Goal: Information Seeking & Learning: Learn about a topic

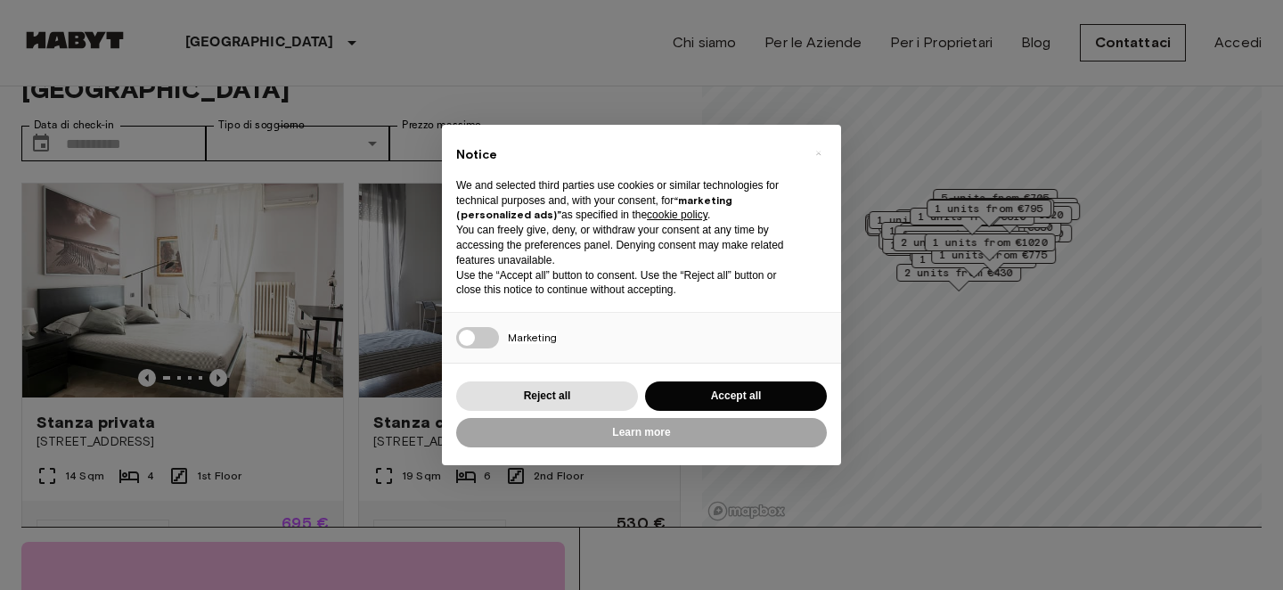
scroll to position [64, 0]
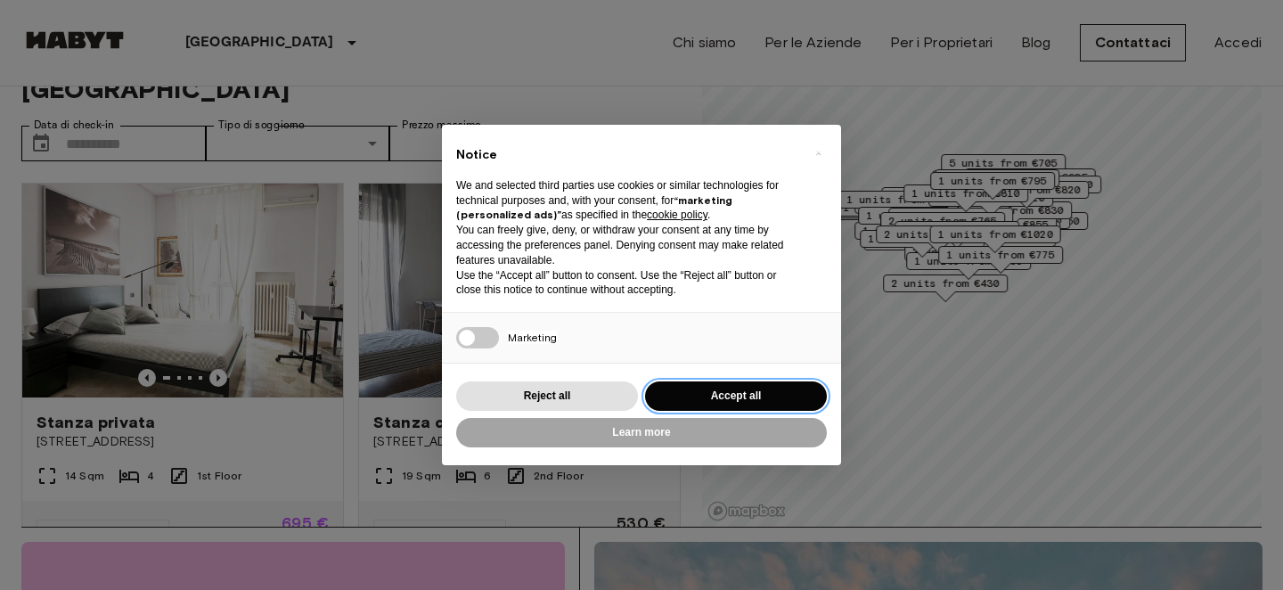
click at [683, 387] on button "Accept all" at bounding box center [736, 395] width 182 height 29
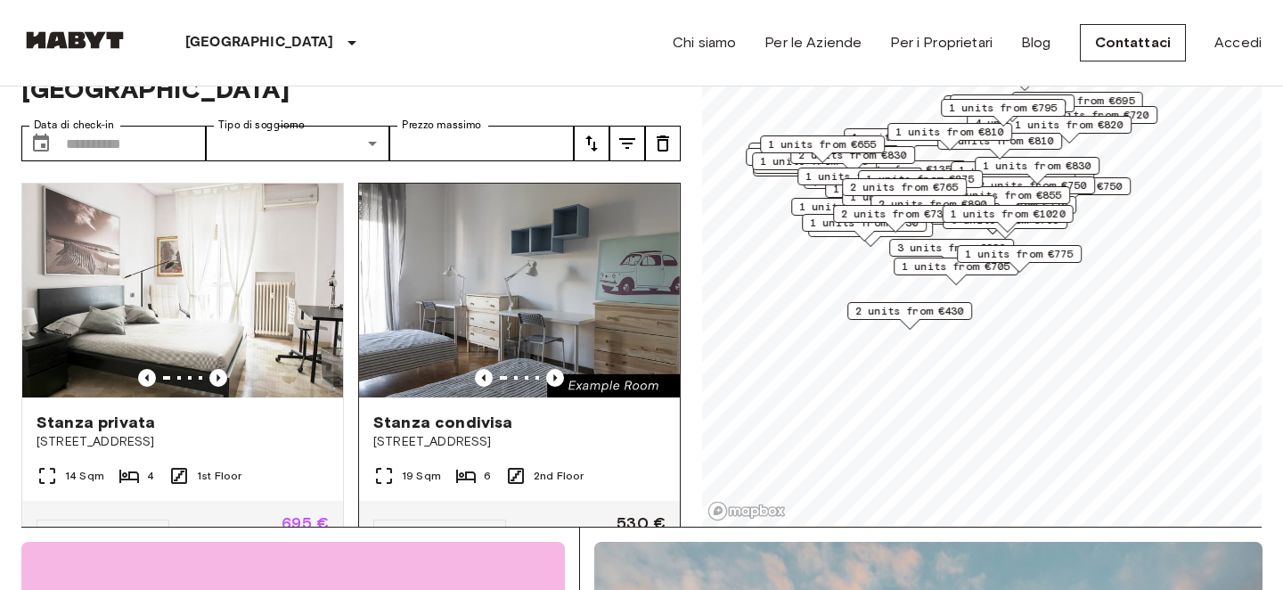
scroll to position [0, 0]
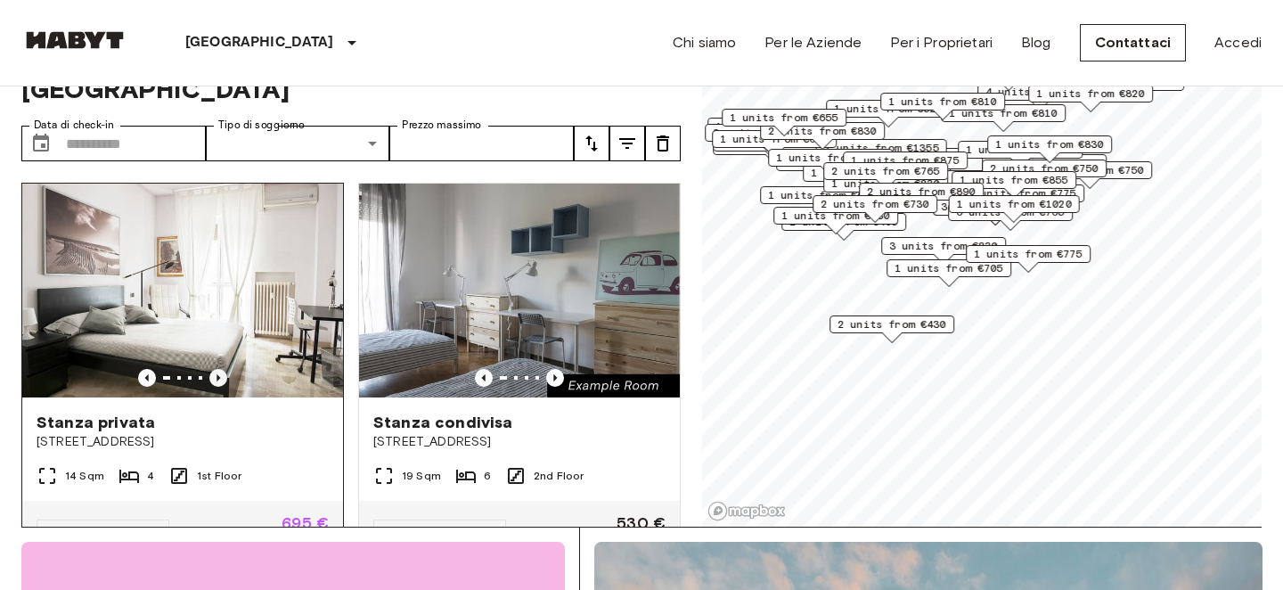
click at [220, 369] on icon "Previous image" at bounding box center [218, 378] width 18 height 18
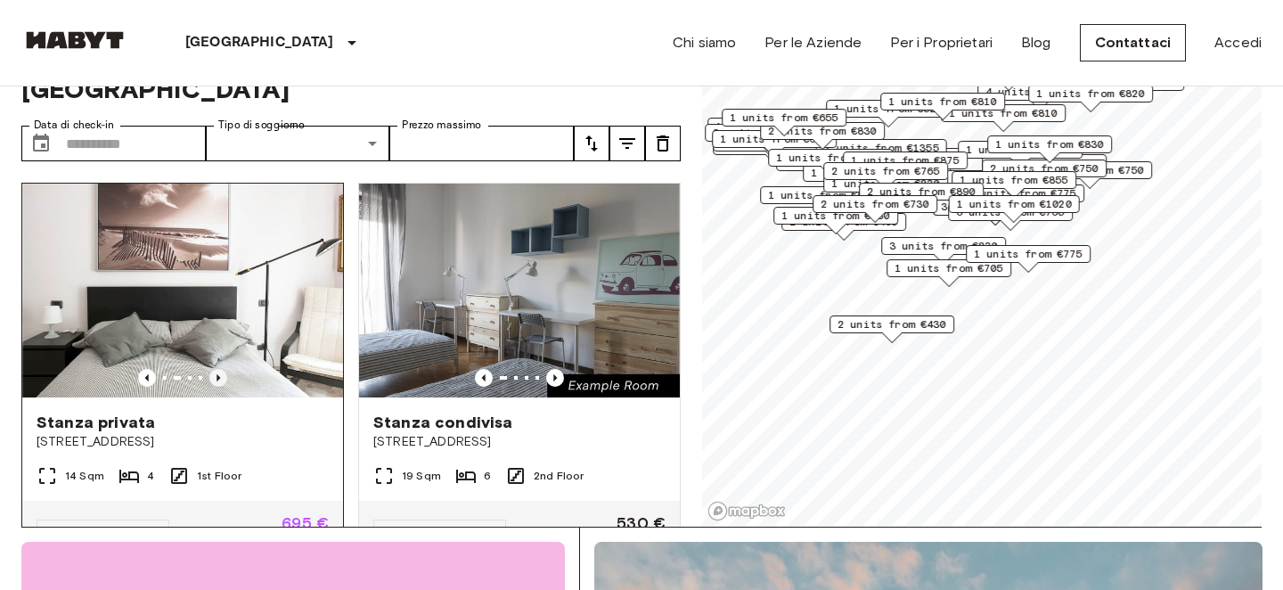
click at [220, 369] on icon "Previous image" at bounding box center [218, 378] width 18 height 18
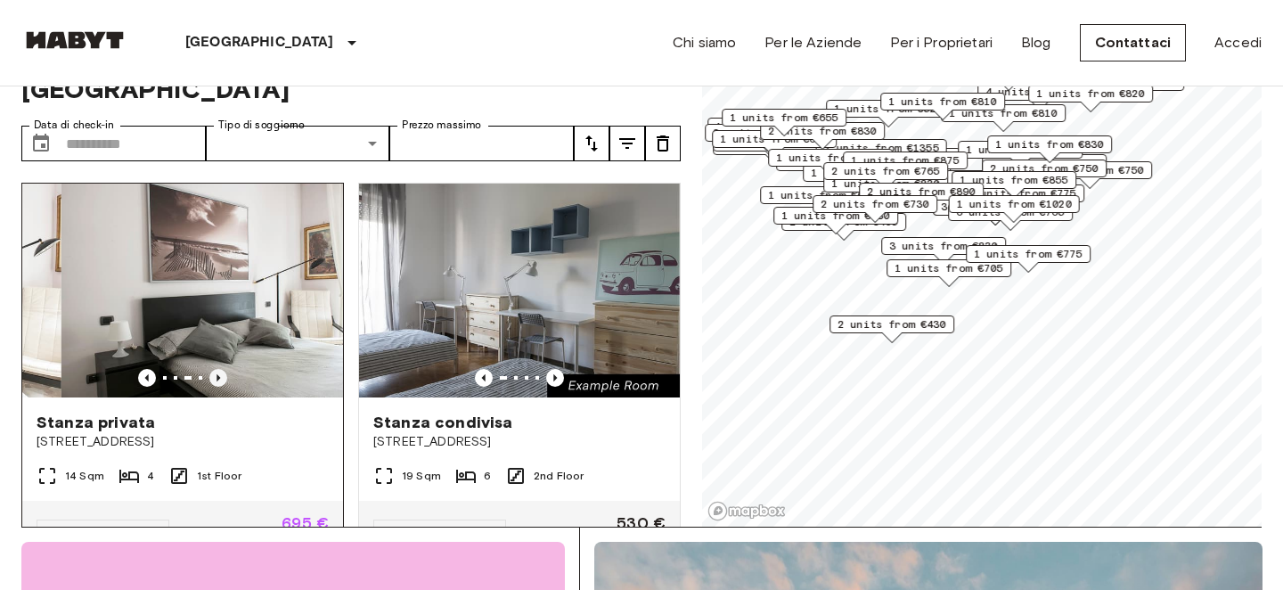
click at [220, 369] on icon "Previous image" at bounding box center [218, 378] width 18 height 18
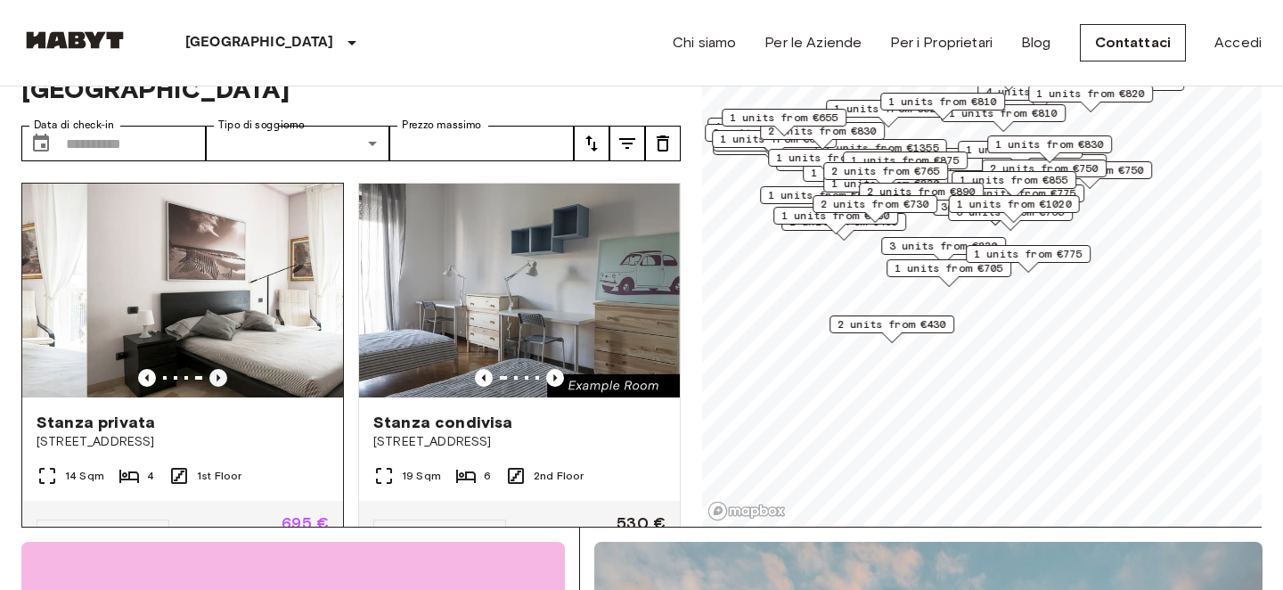
click at [220, 369] on icon "Previous image" at bounding box center [218, 378] width 18 height 18
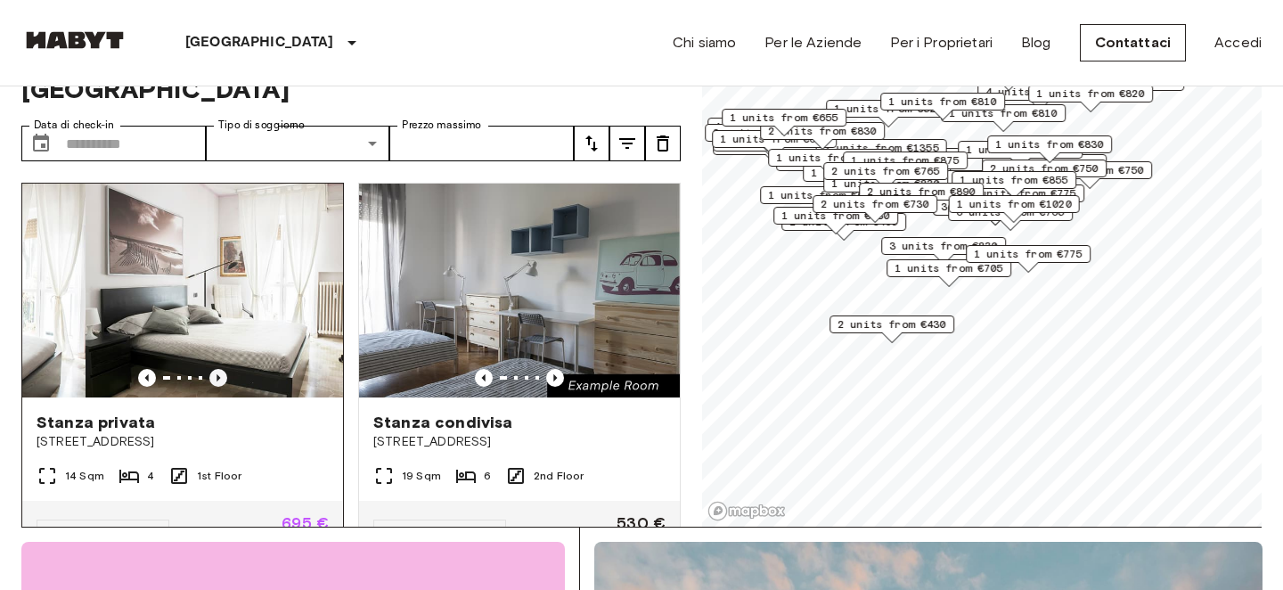
click at [220, 369] on icon "Previous image" at bounding box center [218, 378] width 18 height 18
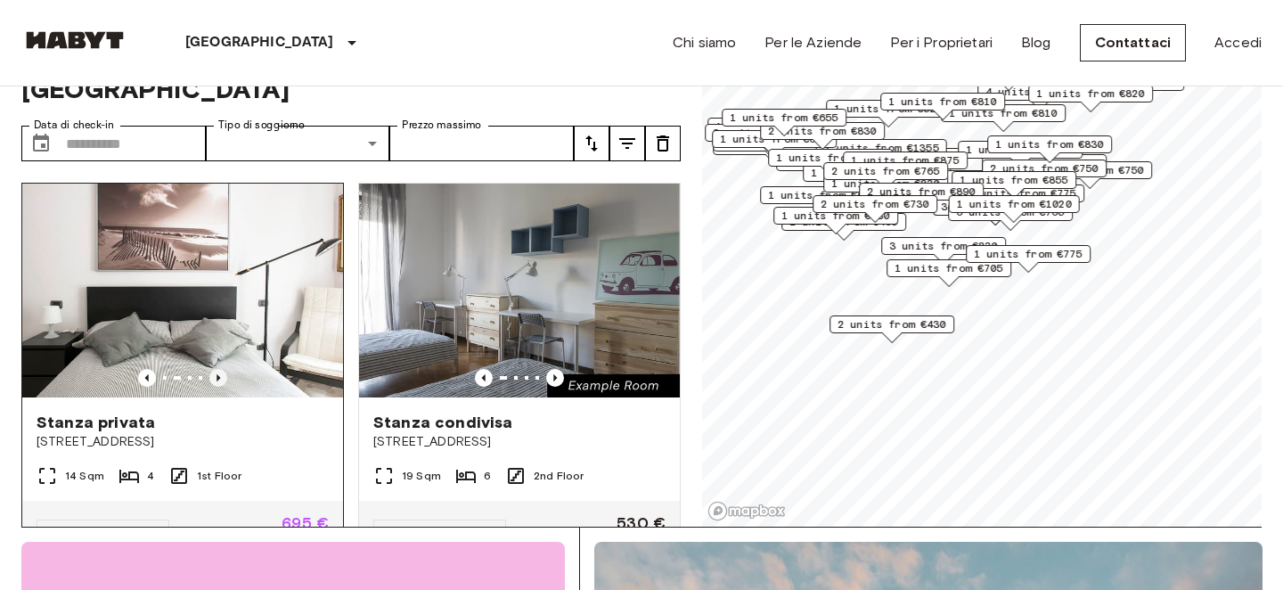
click at [220, 369] on icon "Previous image" at bounding box center [218, 378] width 18 height 18
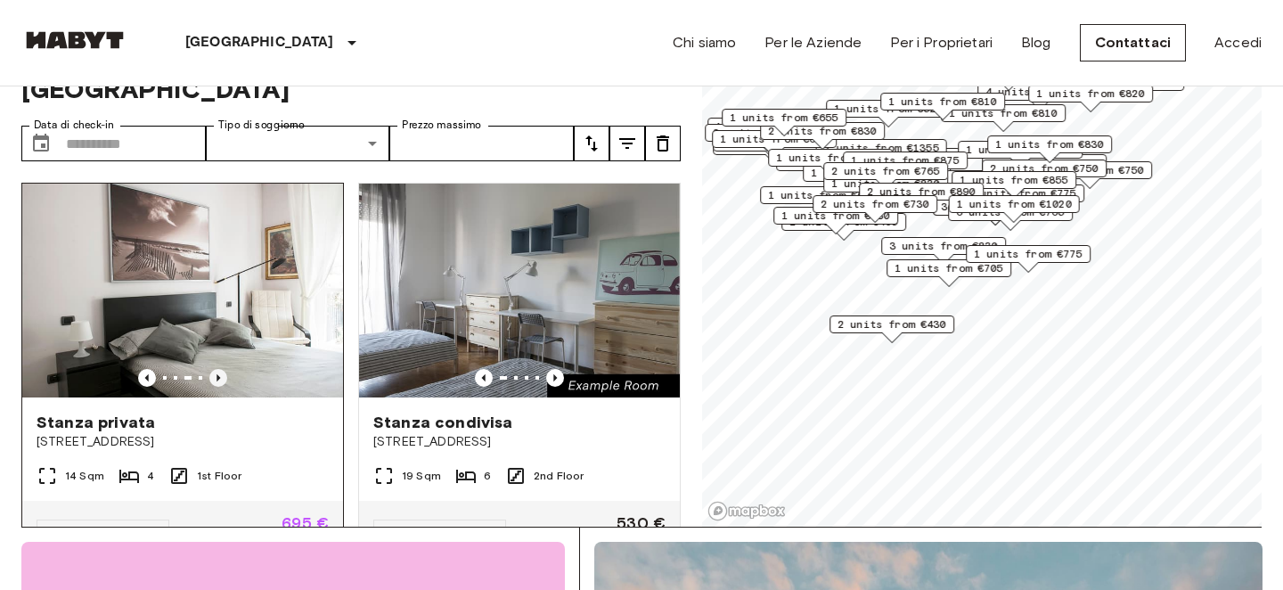
click at [220, 369] on icon "Previous image" at bounding box center [218, 378] width 18 height 18
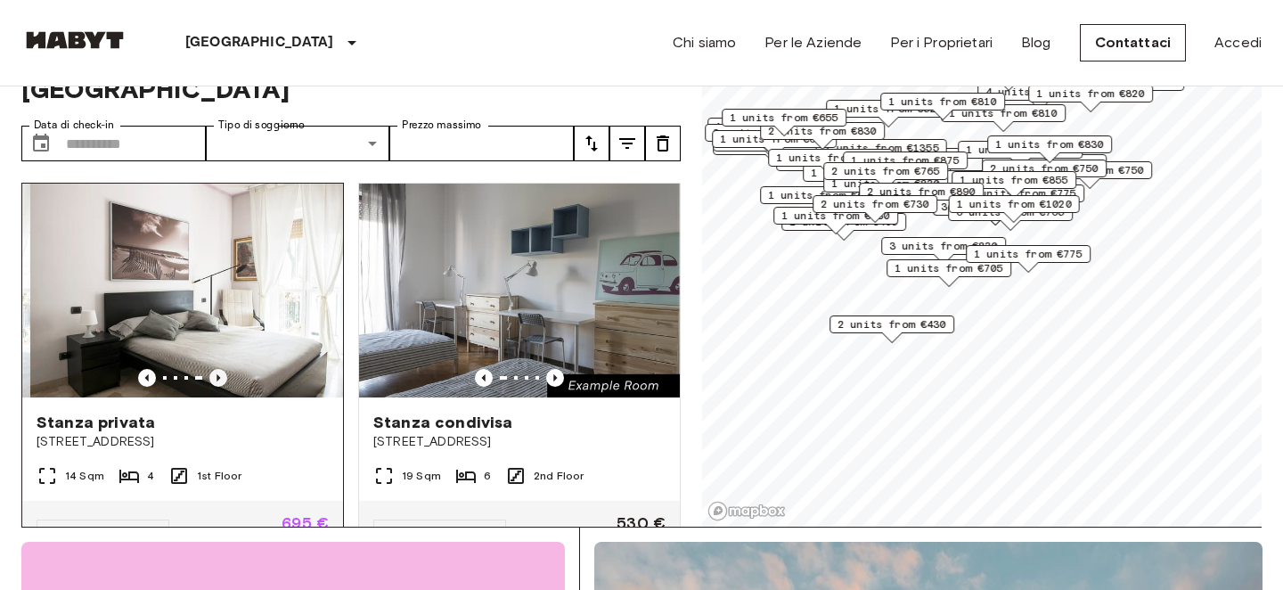
click at [220, 369] on icon "Previous image" at bounding box center [218, 378] width 18 height 18
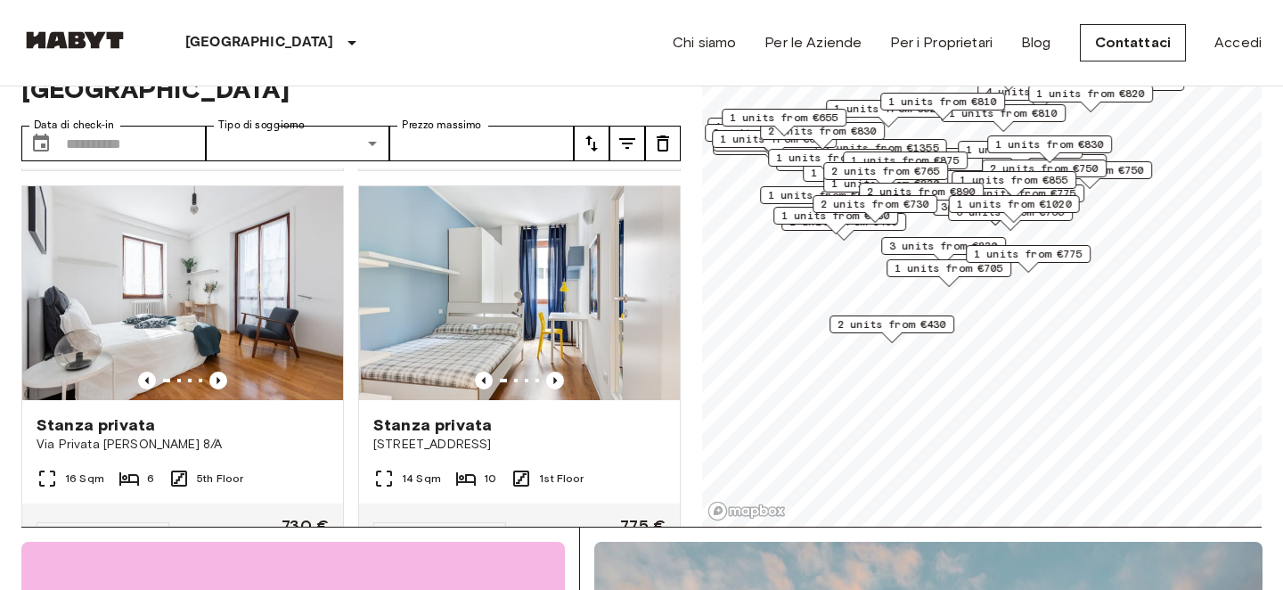
scroll to position [791, 0]
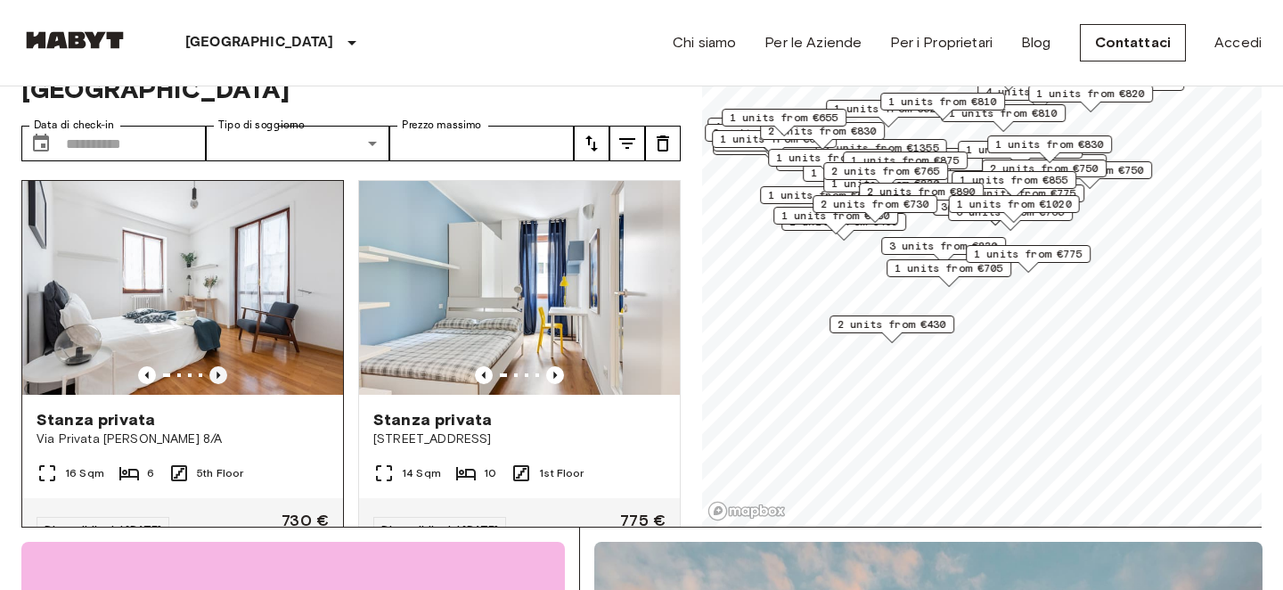
click at [211, 366] on icon "Previous image" at bounding box center [218, 375] width 18 height 18
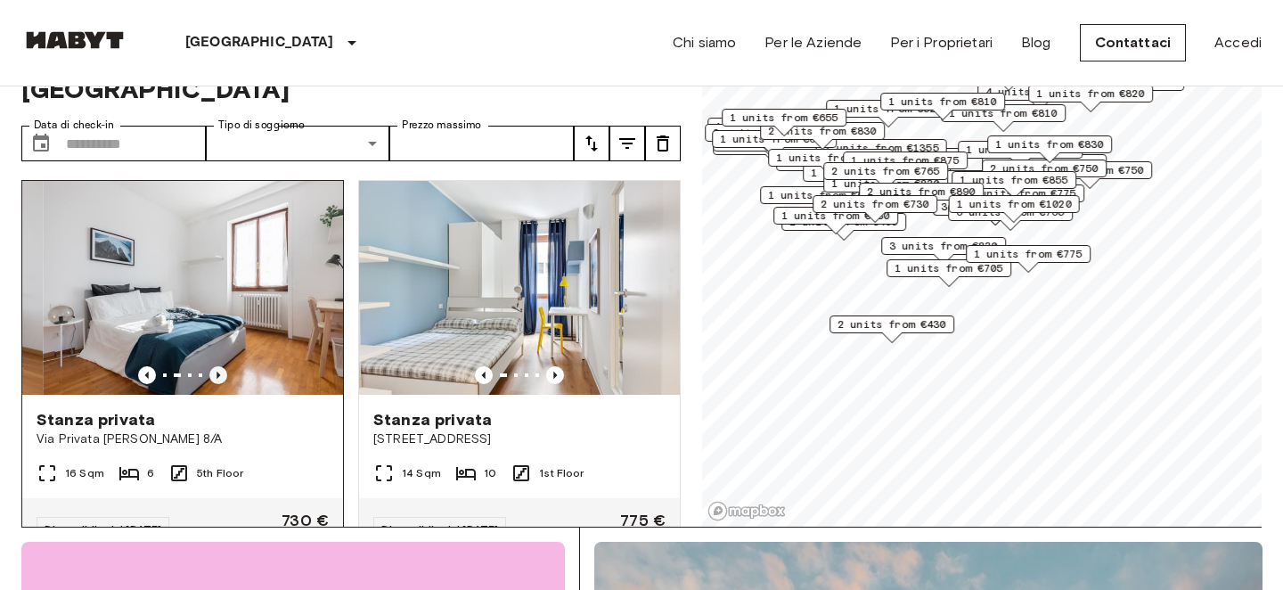
click at [211, 366] on icon "Previous image" at bounding box center [218, 375] width 18 height 18
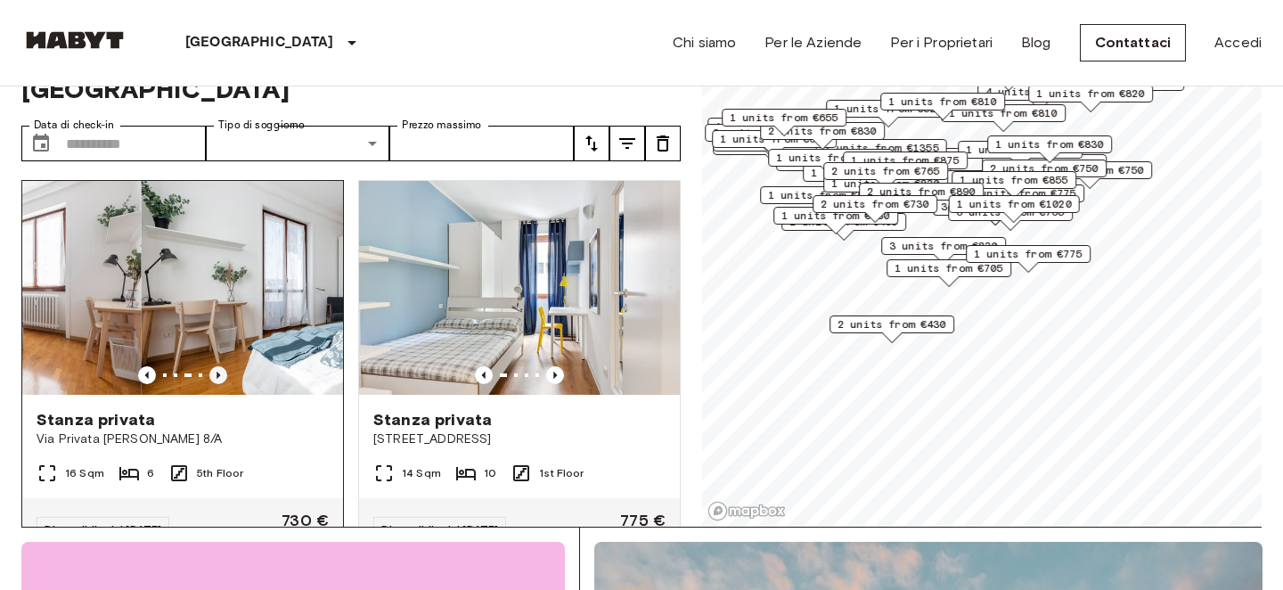
click at [211, 366] on icon "Previous image" at bounding box center [218, 375] width 18 height 18
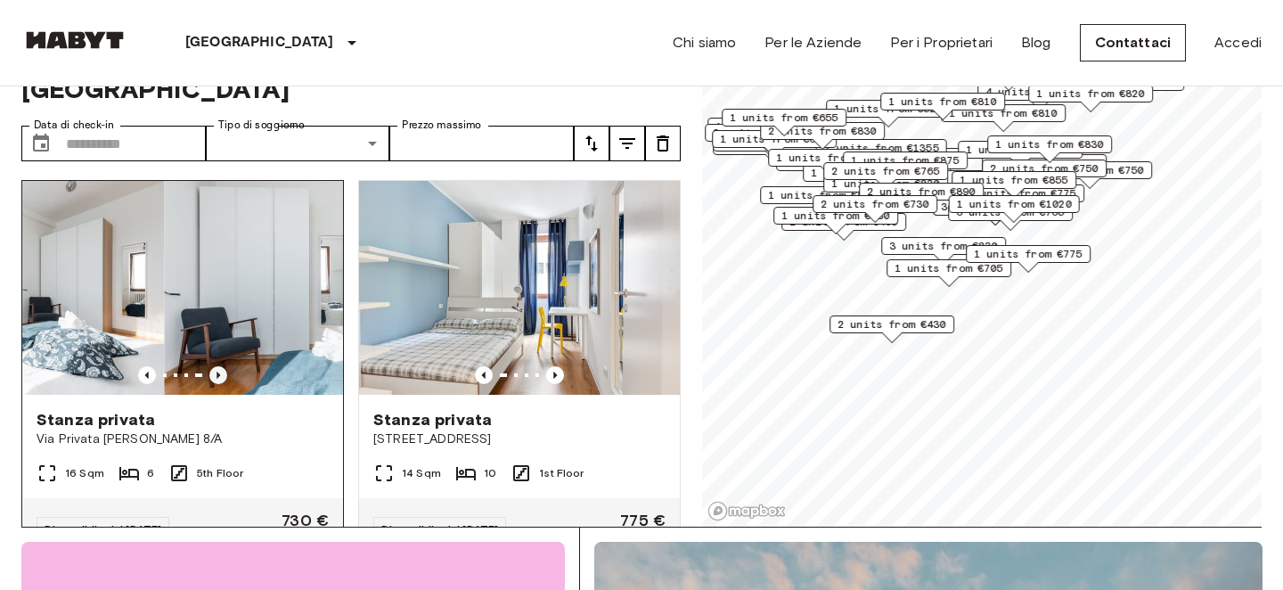
click at [211, 366] on icon "Previous image" at bounding box center [218, 375] width 18 height 18
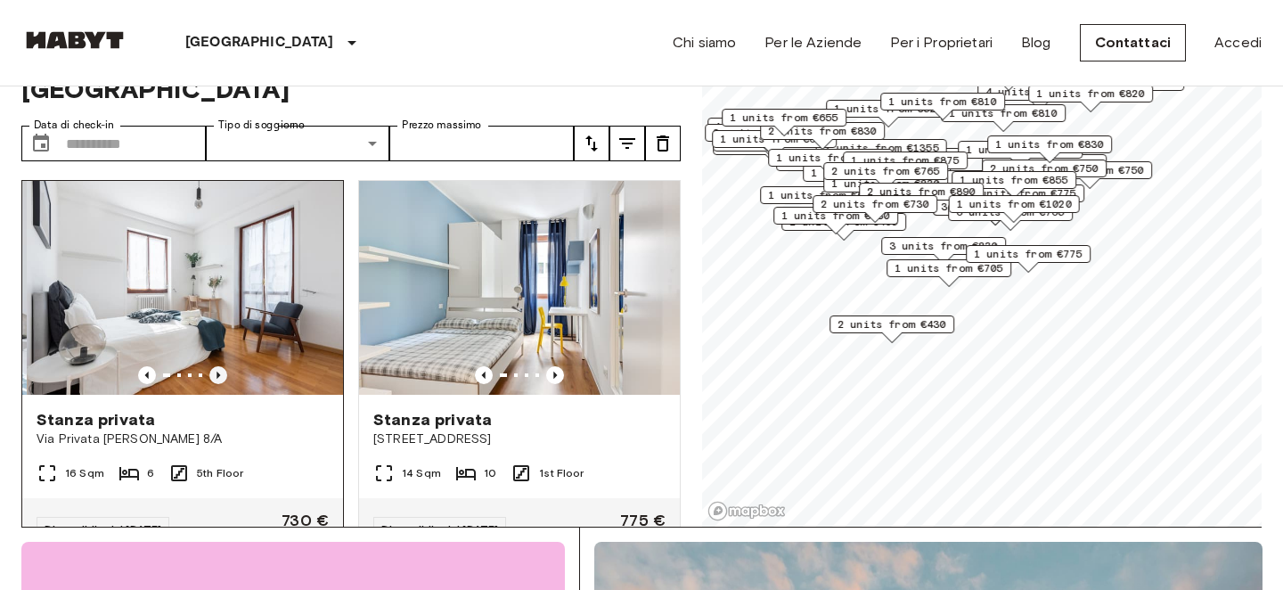
click at [211, 366] on icon "Previous image" at bounding box center [218, 375] width 18 height 18
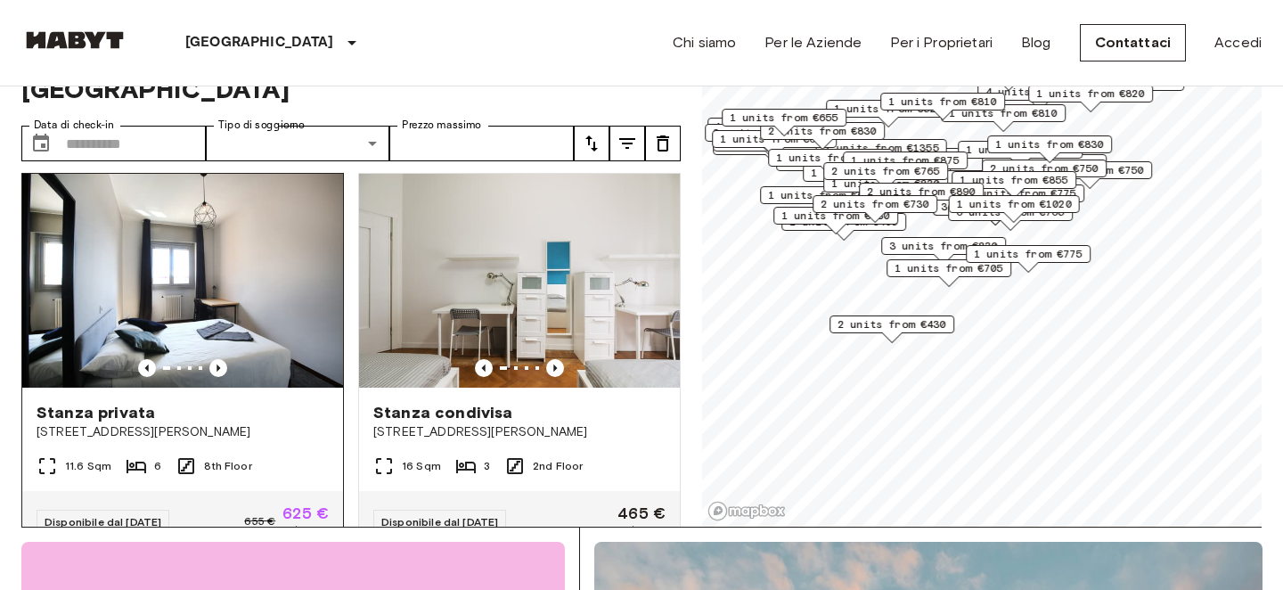
scroll to position [1985, 0]
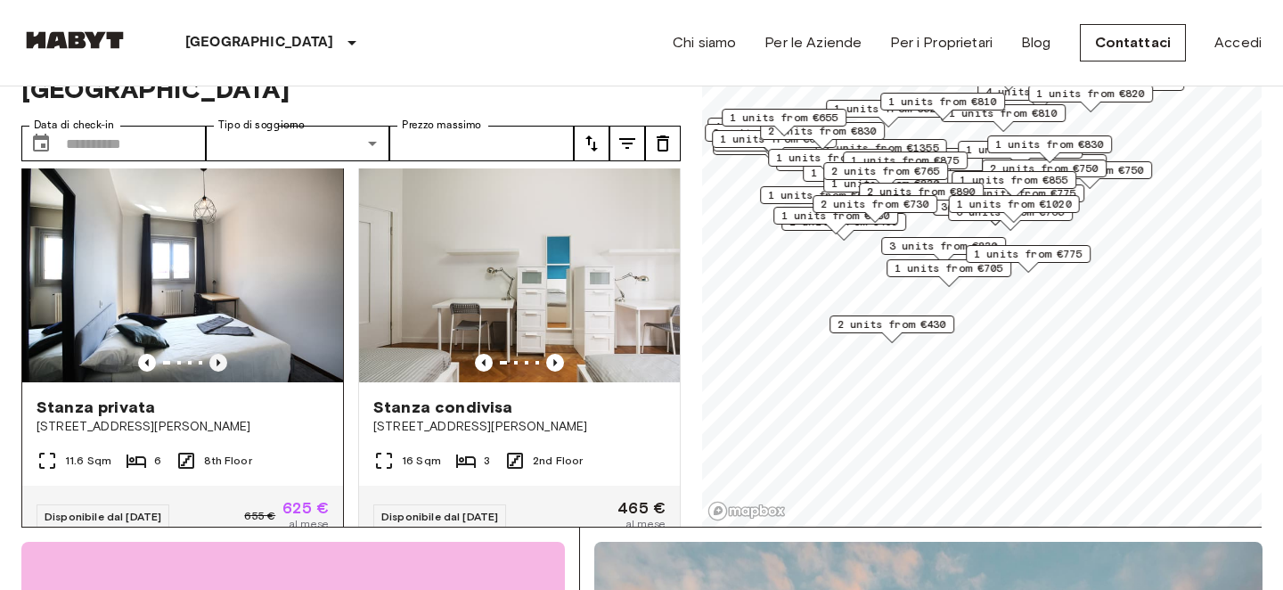
click at [225, 354] on icon "Previous image" at bounding box center [218, 363] width 18 height 18
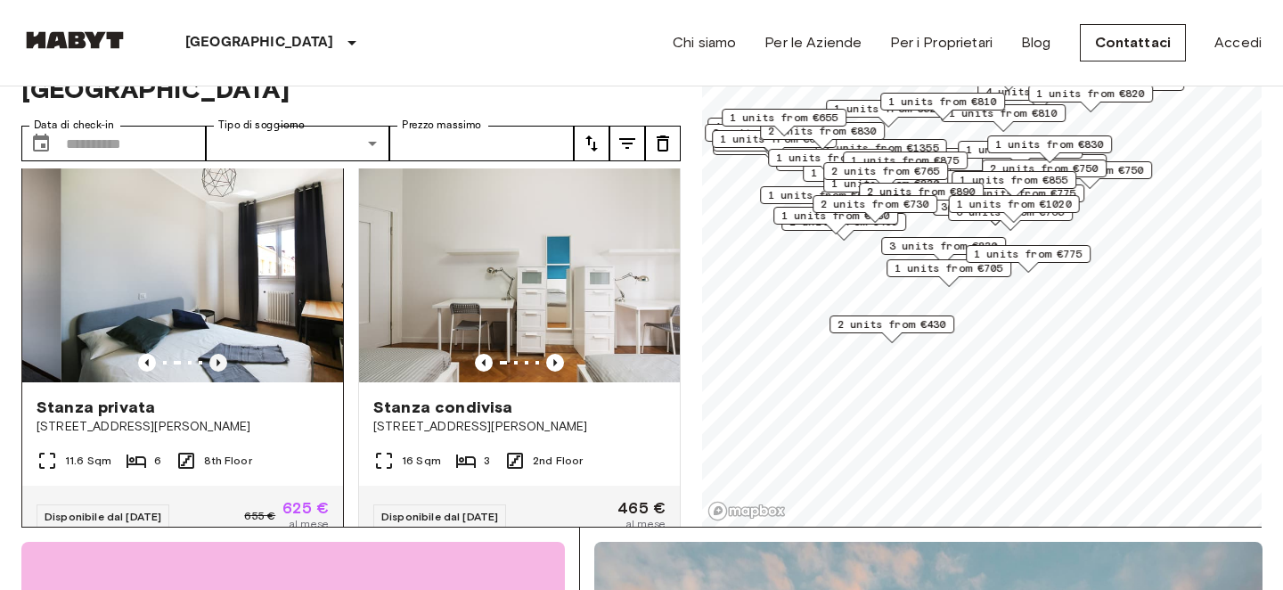
click at [225, 354] on icon "Previous image" at bounding box center [218, 363] width 18 height 18
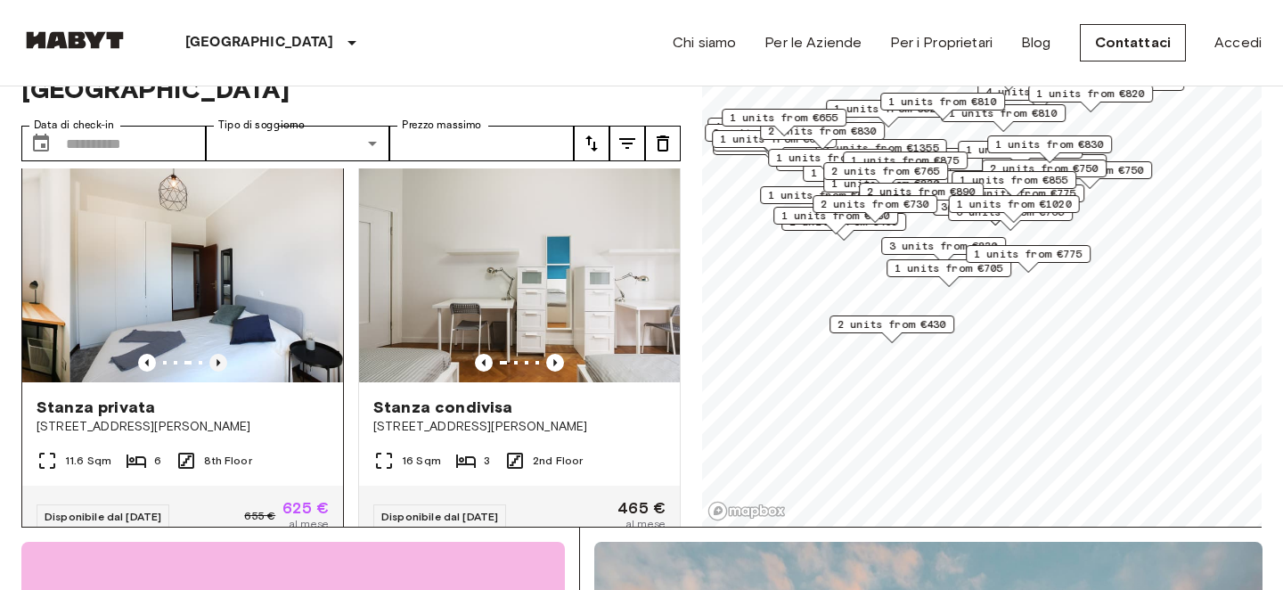
click at [225, 354] on icon "Previous image" at bounding box center [218, 363] width 18 height 18
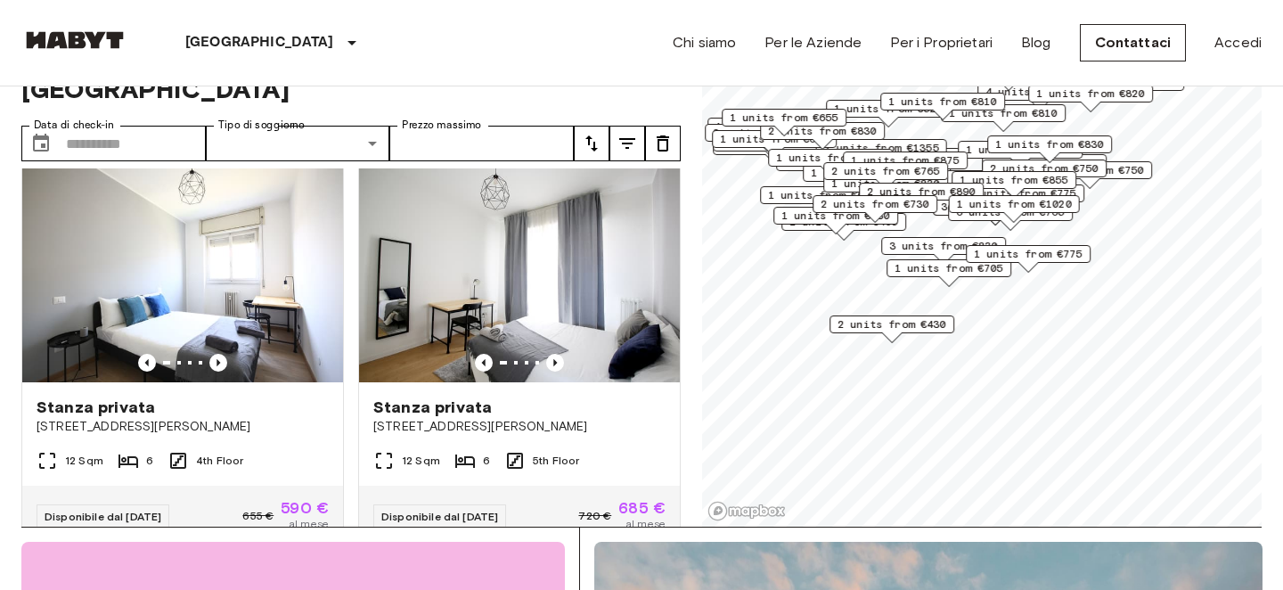
scroll to position [2773, 0]
click at [225, 353] on icon "Previous image" at bounding box center [218, 362] width 18 height 18
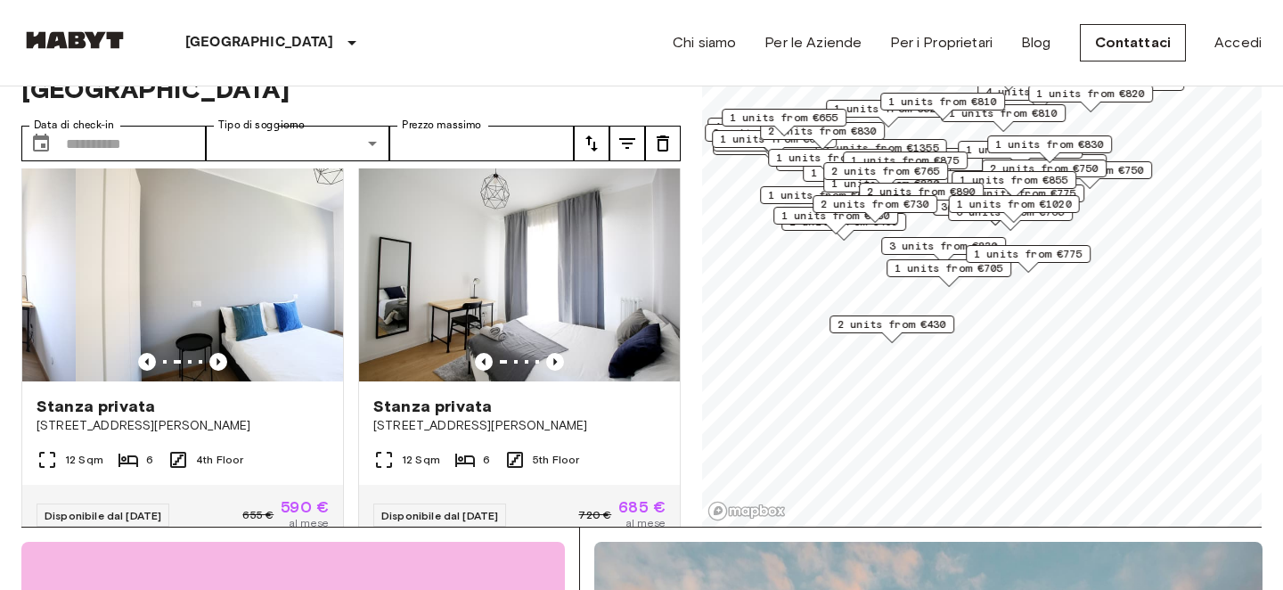
click at [225, 353] on icon "Previous image" at bounding box center [218, 362] width 18 height 18
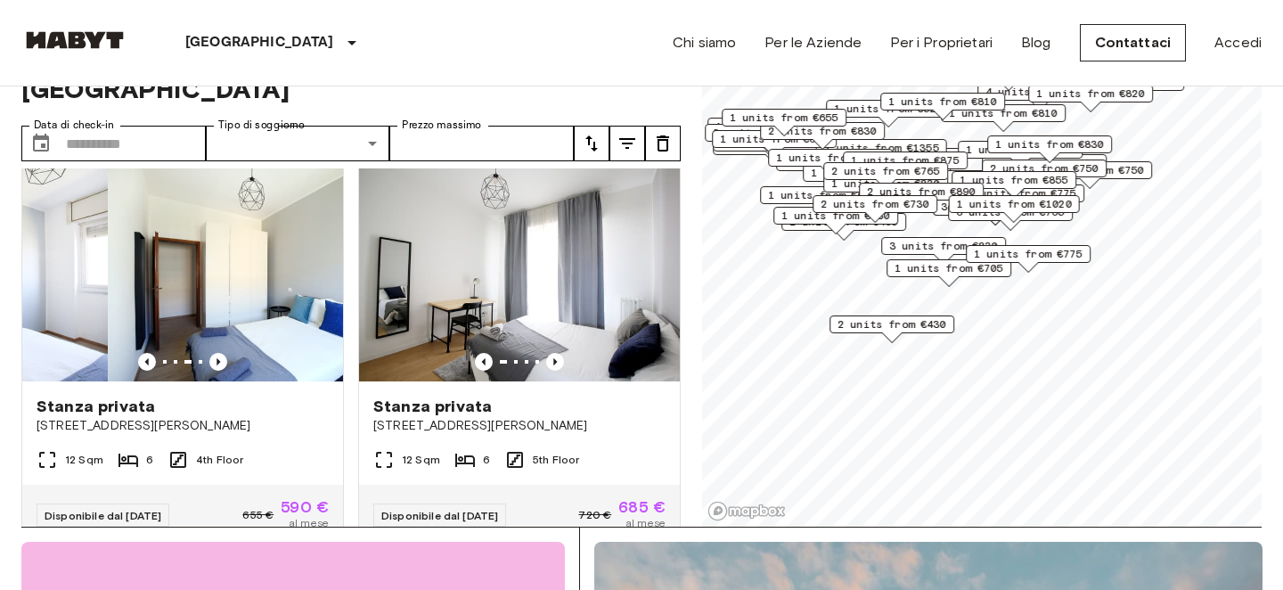
click at [225, 353] on icon "Previous image" at bounding box center [218, 362] width 18 height 18
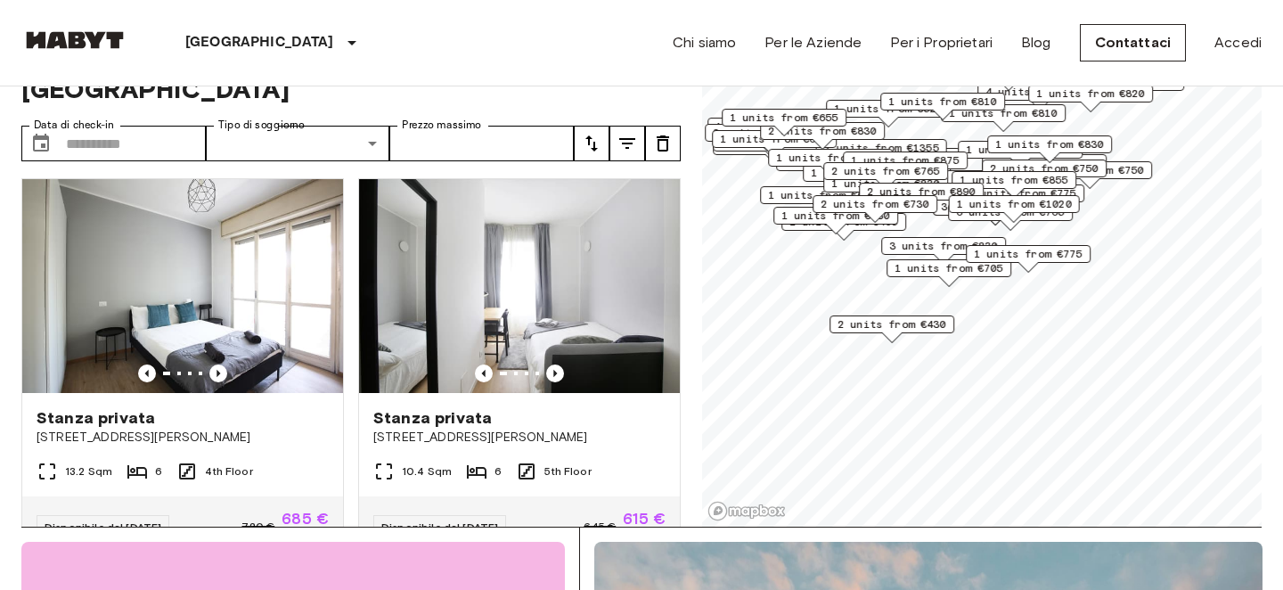
scroll to position [3166, 0]
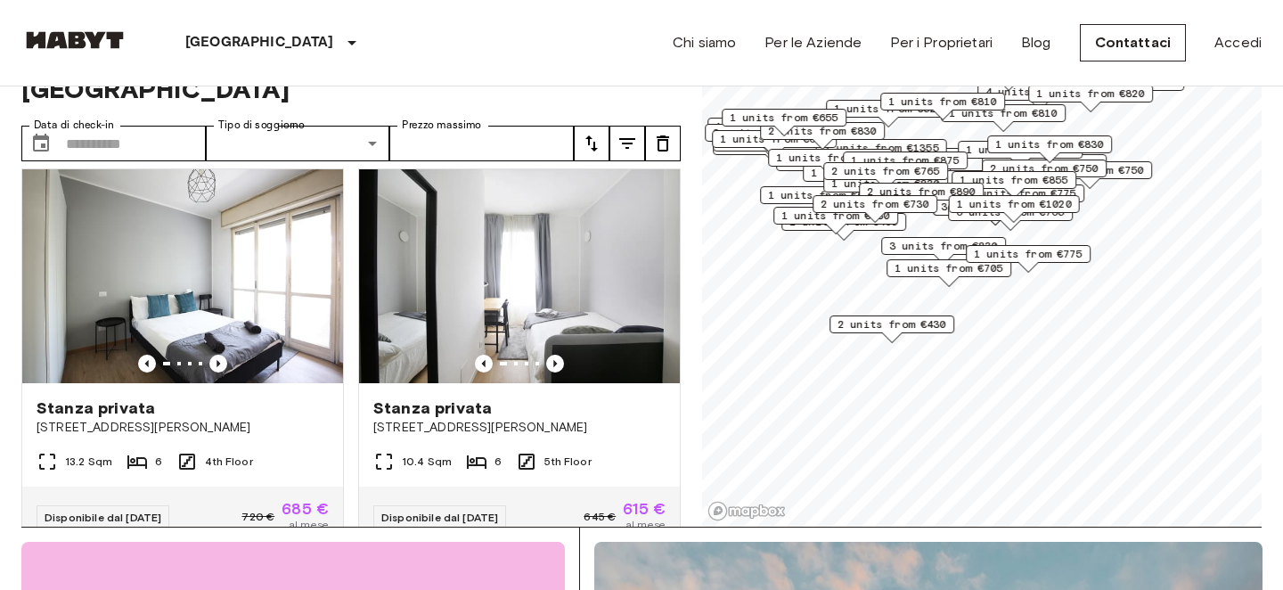
click at [225, 355] on icon "Previous image" at bounding box center [218, 364] width 18 height 18
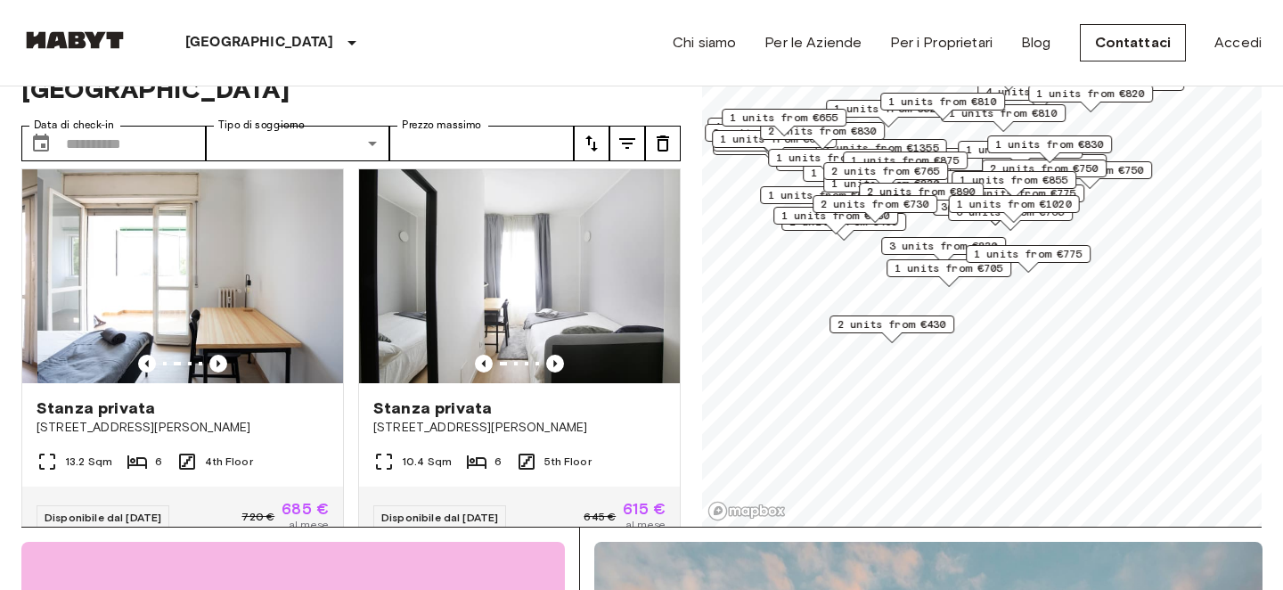
click at [225, 355] on icon "Previous image" at bounding box center [218, 364] width 18 height 18
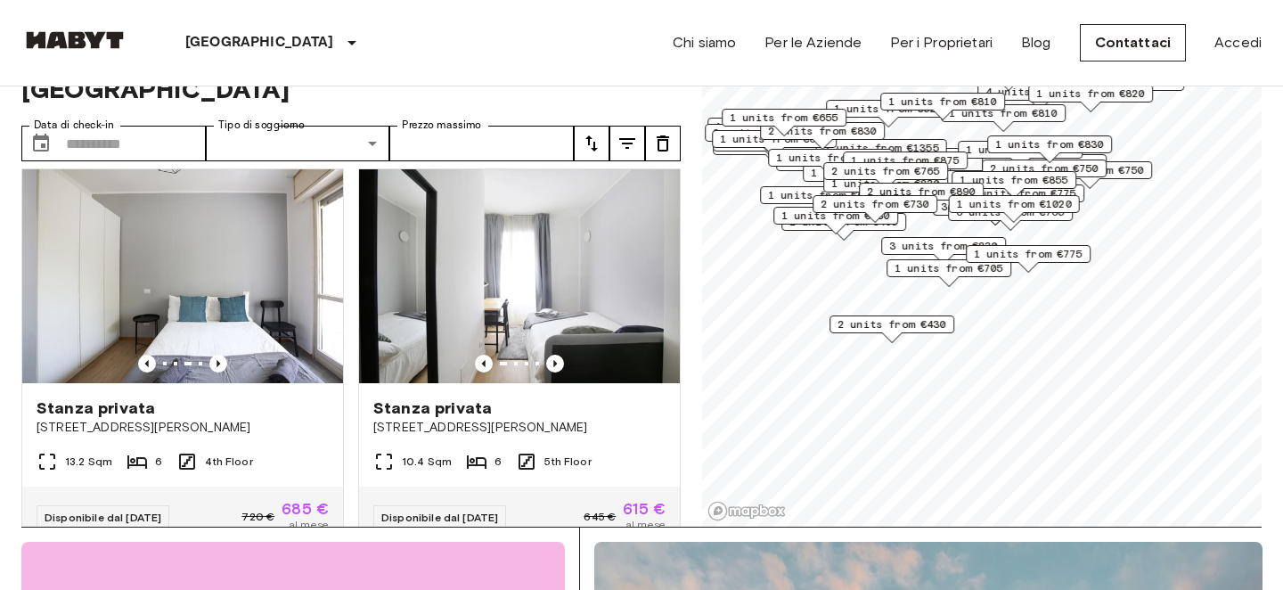
click at [225, 355] on icon "Previous image" at bounding box center [218, 364] width 18 height 18
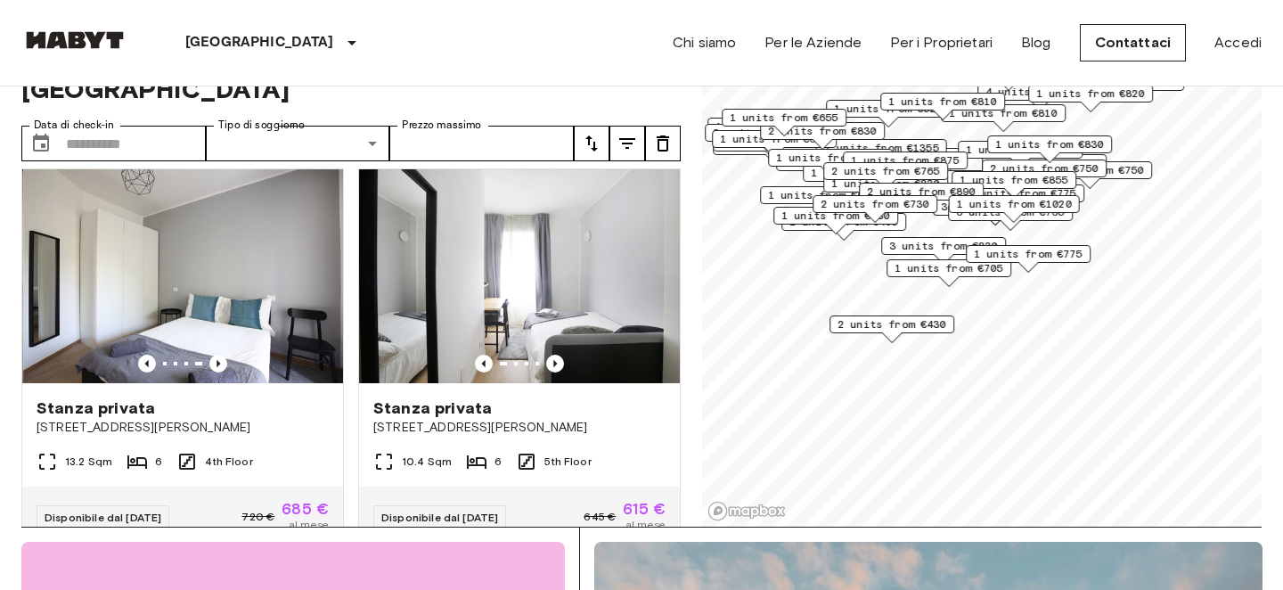
click at [225, 355] on icon "Previous image" at bounding box center [218, 364] width 18 height 18
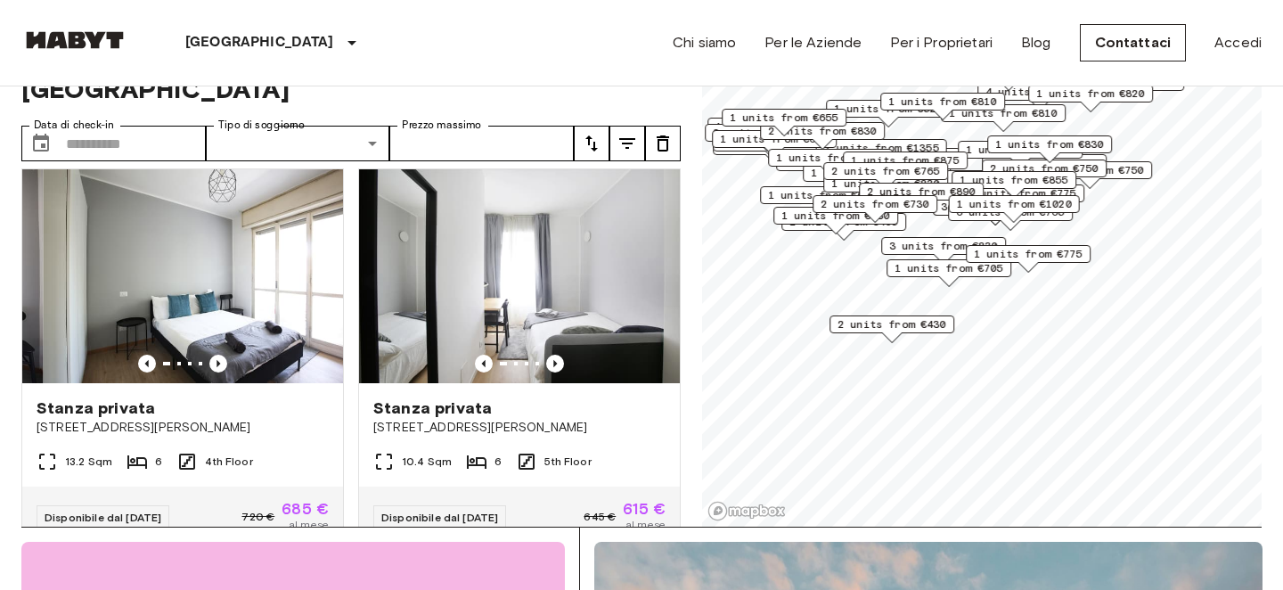
click at [225, 355] on icon "Previous image" at bounding box center [218, 364] width 18 height 18
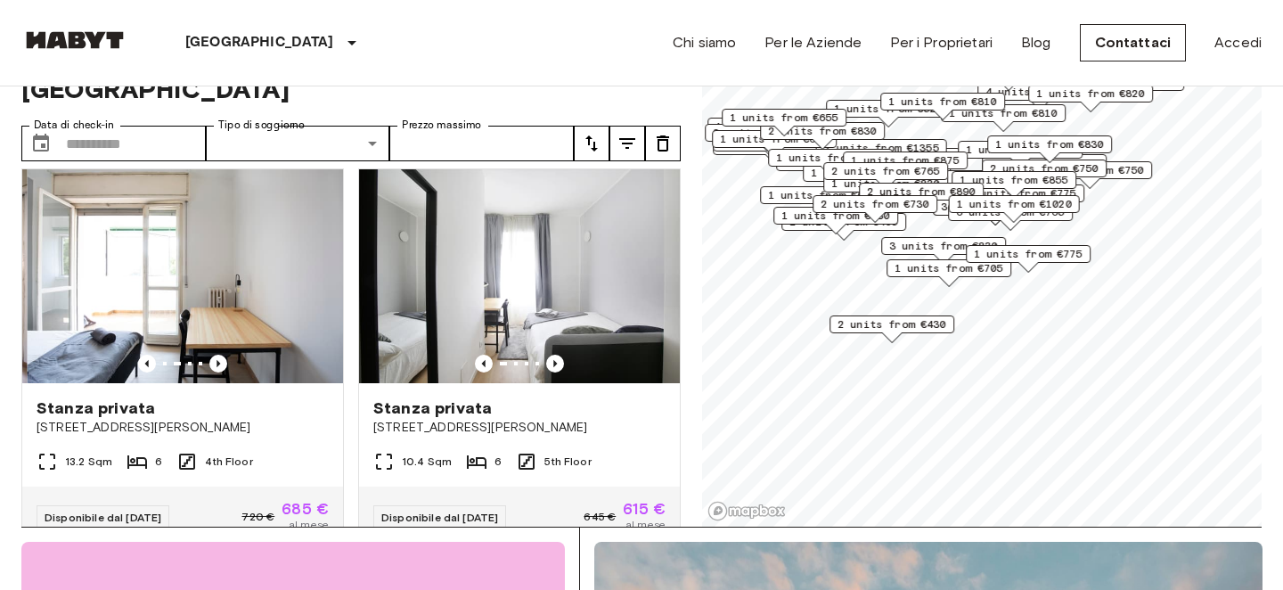
click at [225, 355] on icon "Previous image" at bounding box center [218, 364] width 18 height 18
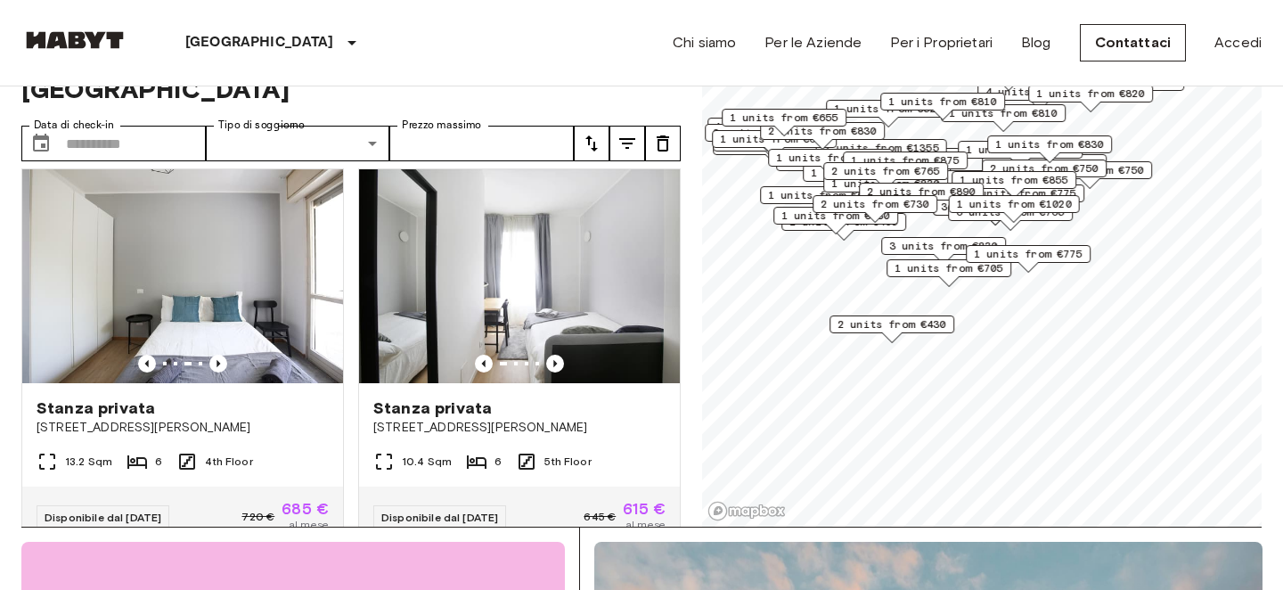
click at [225, 355] on icon "Previous image" at bounding box center [218, 364] width 18 height 18
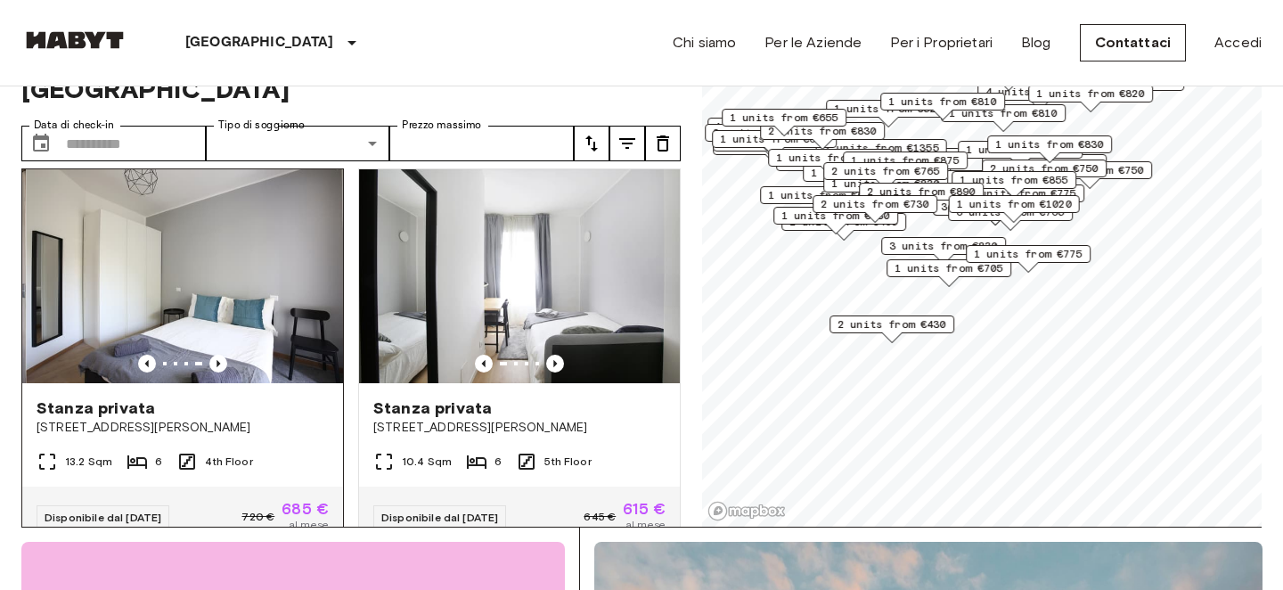
click at [225, 383] on div "Stanza privata Via Carlo Marx, 6, 20153 Milano, IT" at bounding box center [182, 417] width 321 height 68
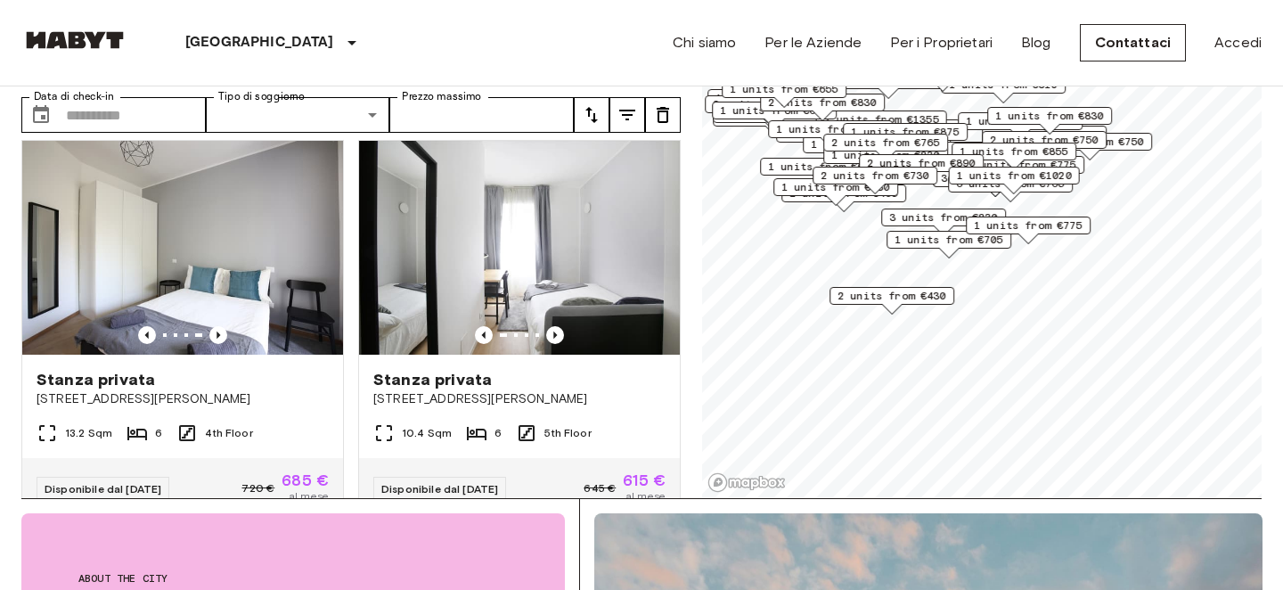
scroll to position [94, 0]
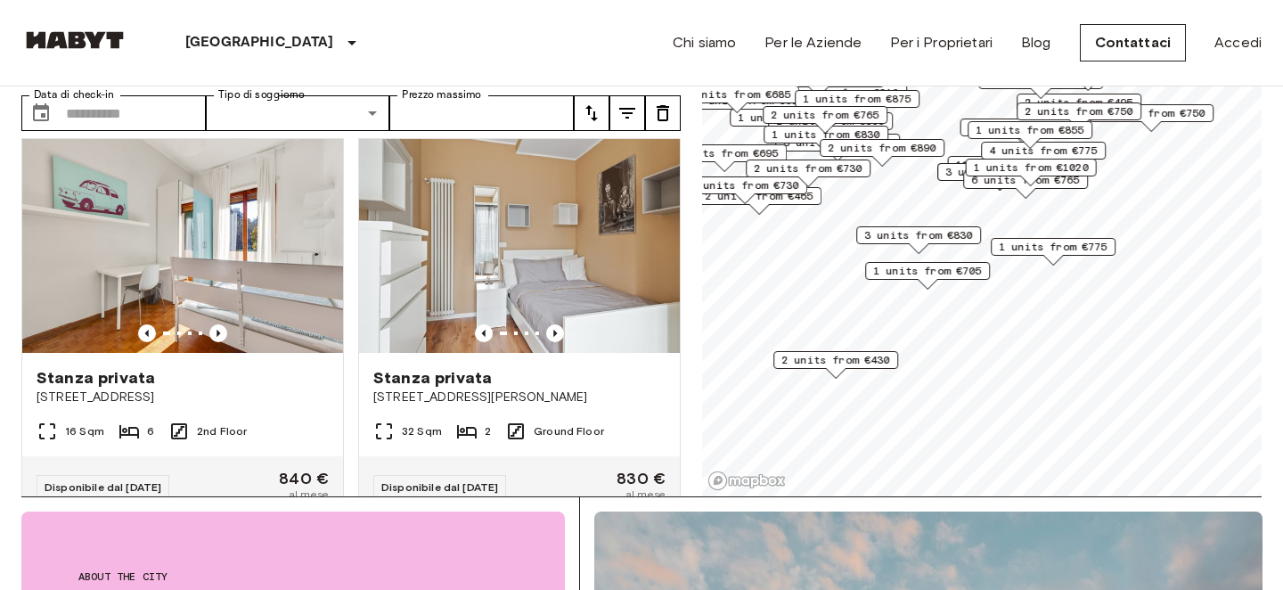
scroll to position [1590, 0]
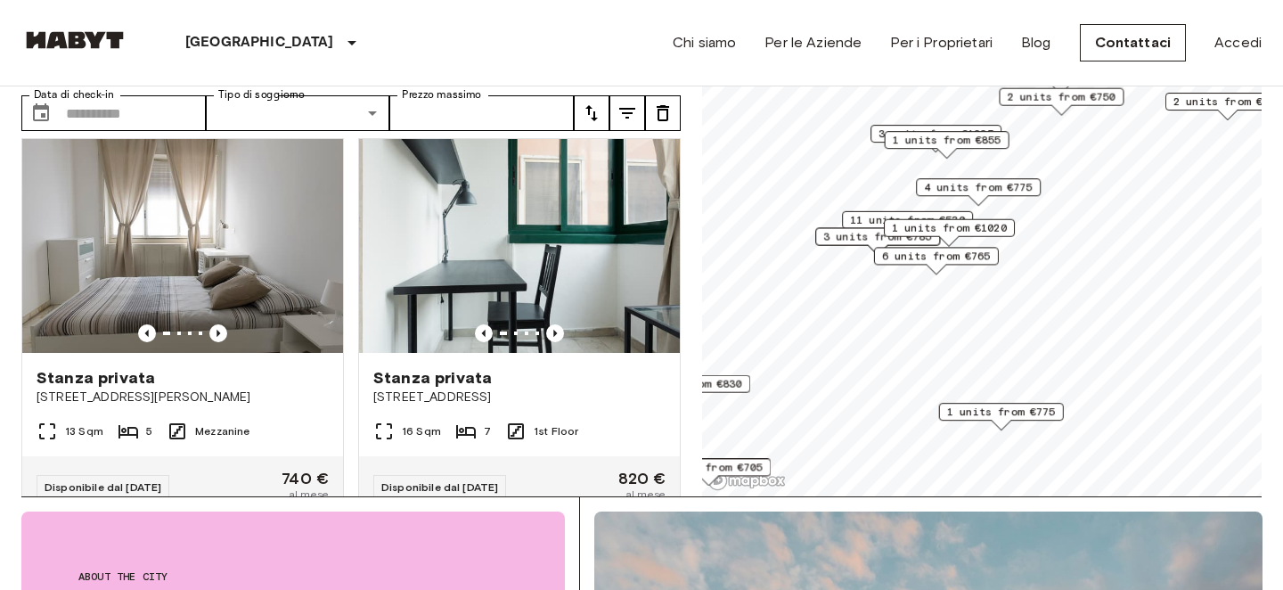
scroll to position [14, 0]
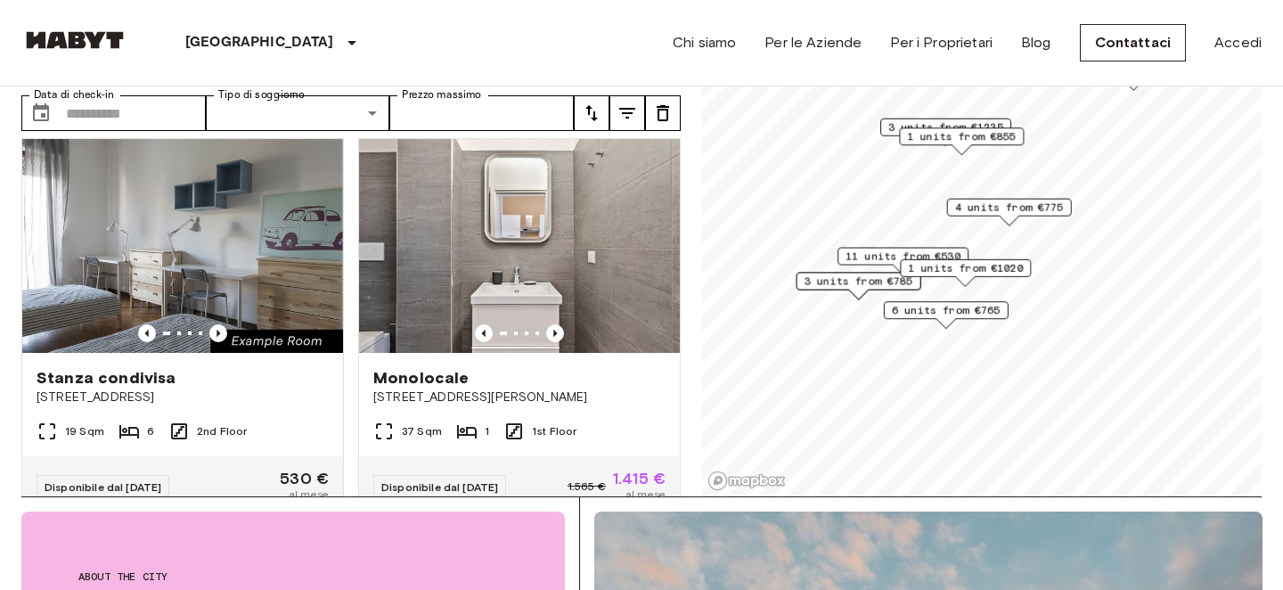
drag, startPoint x: 895, startPoint y: 251, endPoint x: 923, endPoint y: 321, distance: 75.1
click at [923, 321] on div "6 units from €765" at bounding box center [946, 315] width 125 height 28
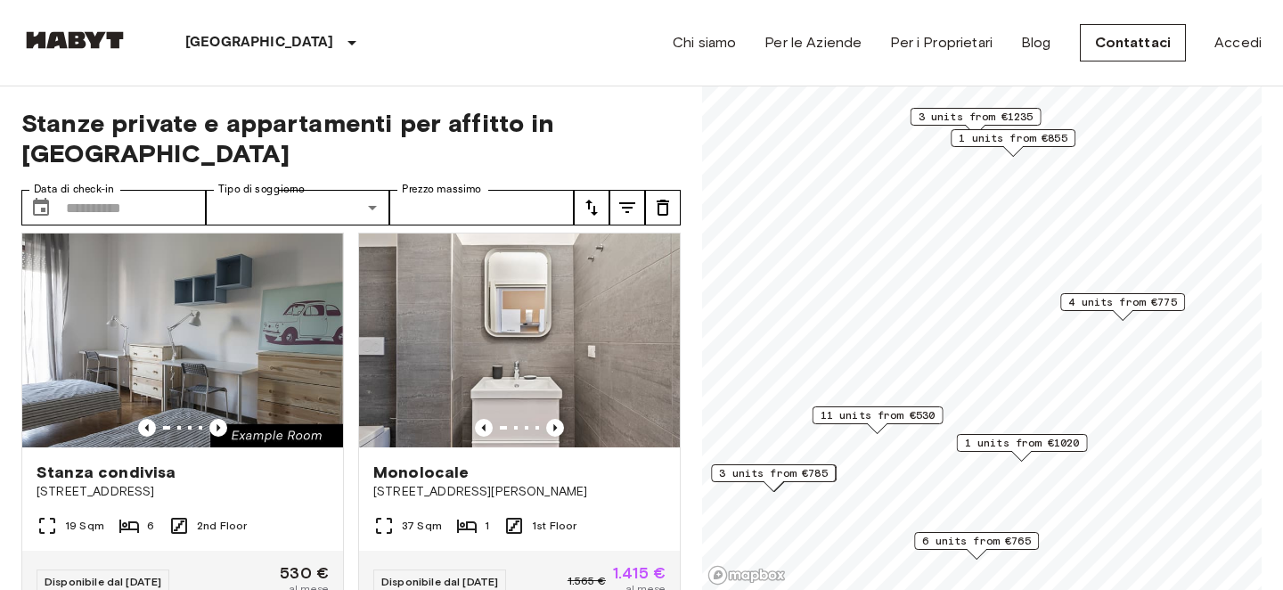
click at [820, 483] on div "3 units from €785" at bounding box center [773, 478] width 125 height 28
click at [800, 479] on span "3 units from €785" at bounding box center [773, 473] width 109 height 16
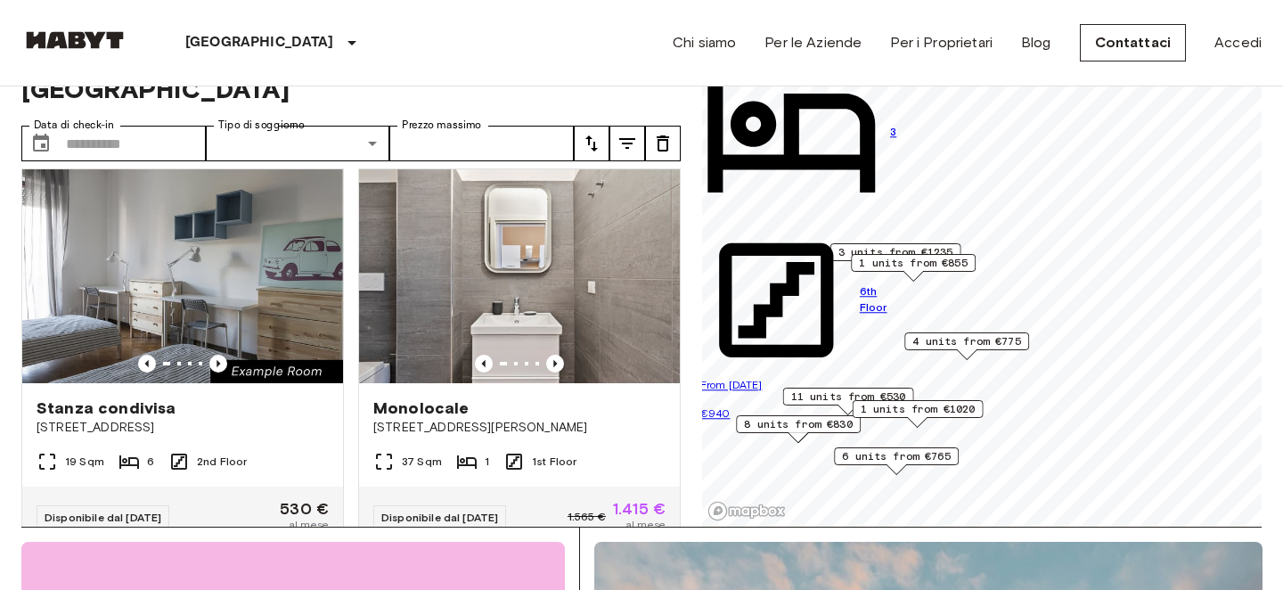
scroll to position [44, 0]
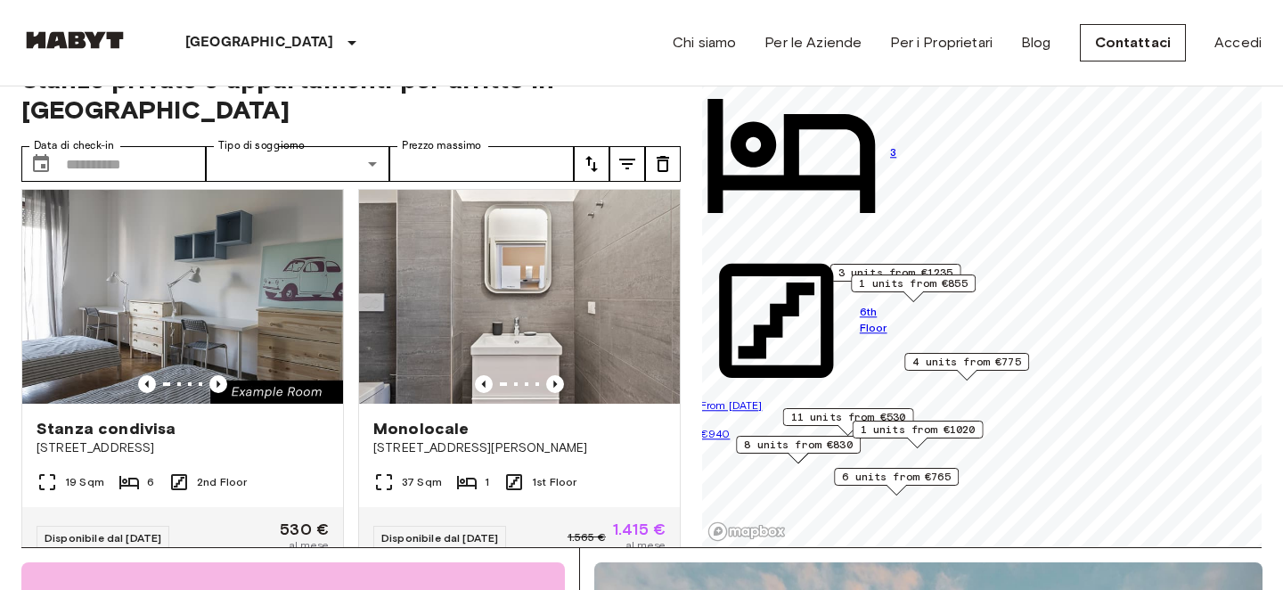
click at [976, 427] on span "1 units from €1020" at bounding box center [918, 430] width 115 height 16
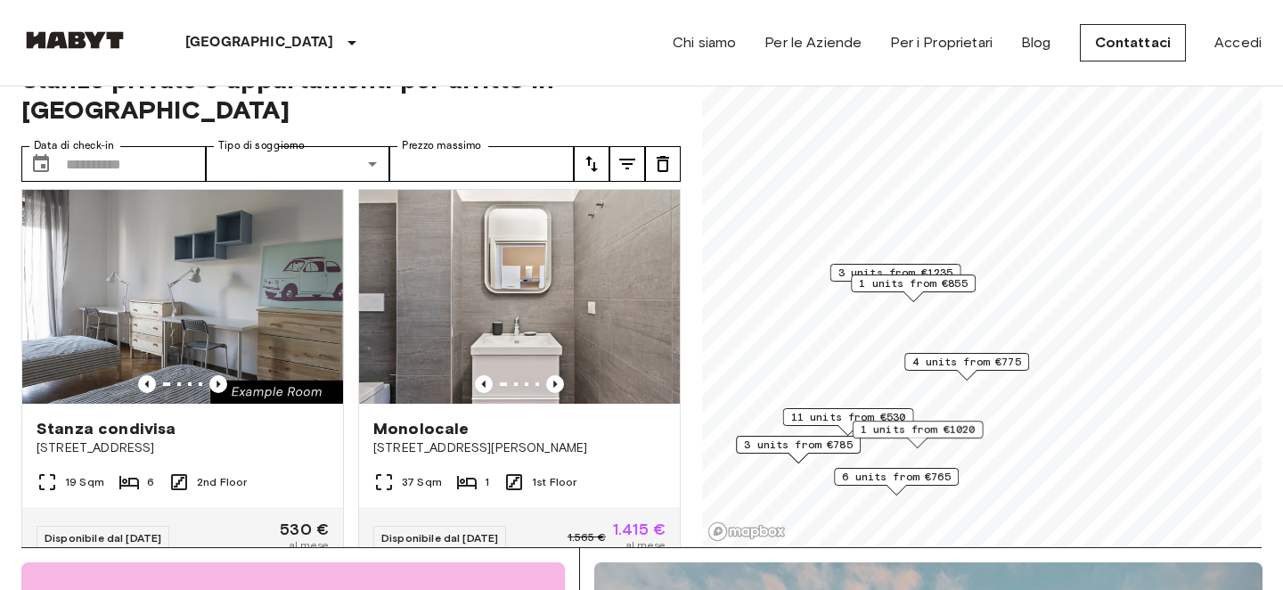
click at [923, 479] on span "6 units from €765" at bounding box center [896, 477] width 109 height 16
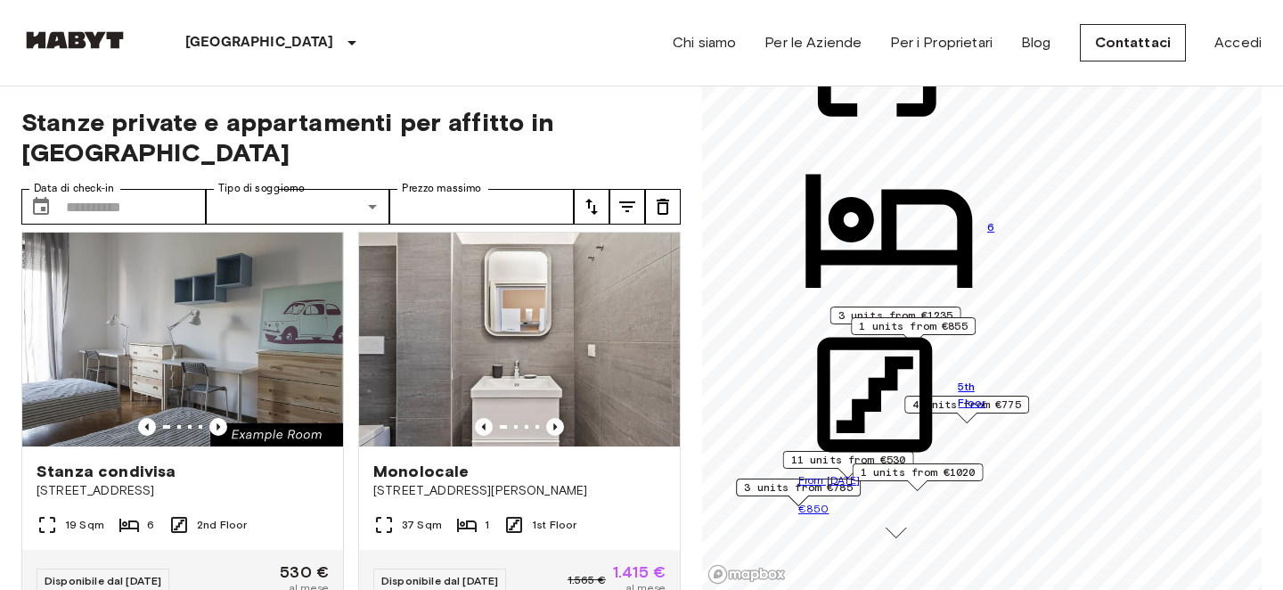
scroll to position [0, 0]
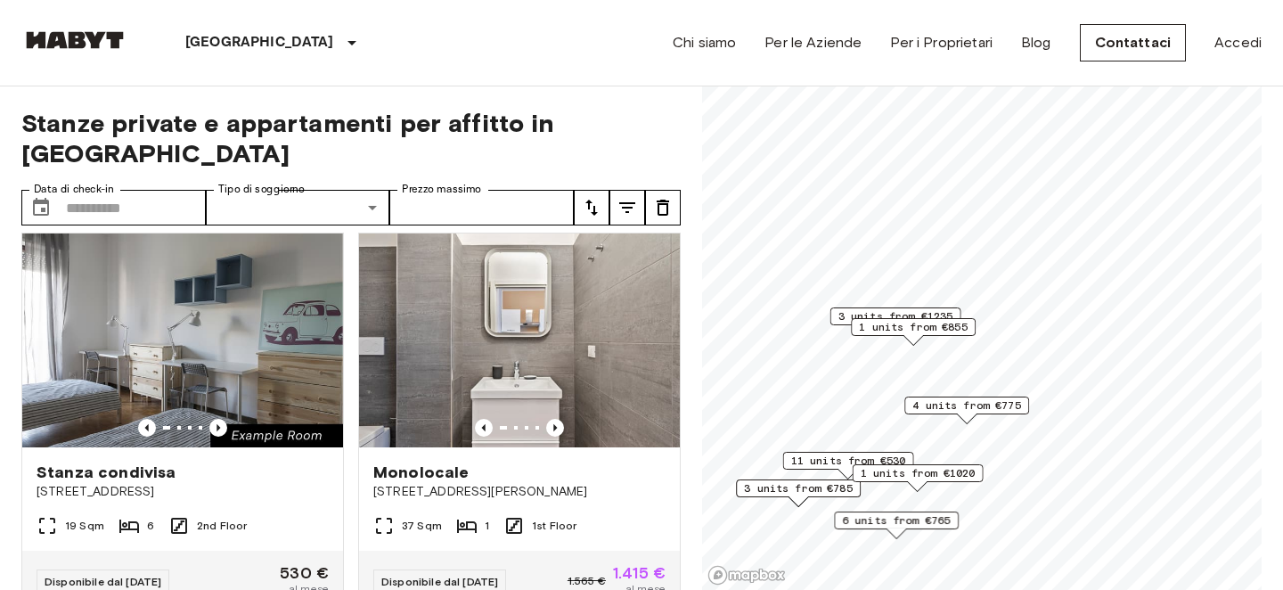
click at [959, 417] on div "Map marker" at bounding box center [967, 419] width 20 height 10
click at [961, 412] on span "4 units from €775" at bounding box center [967, 405] width 109 height 16
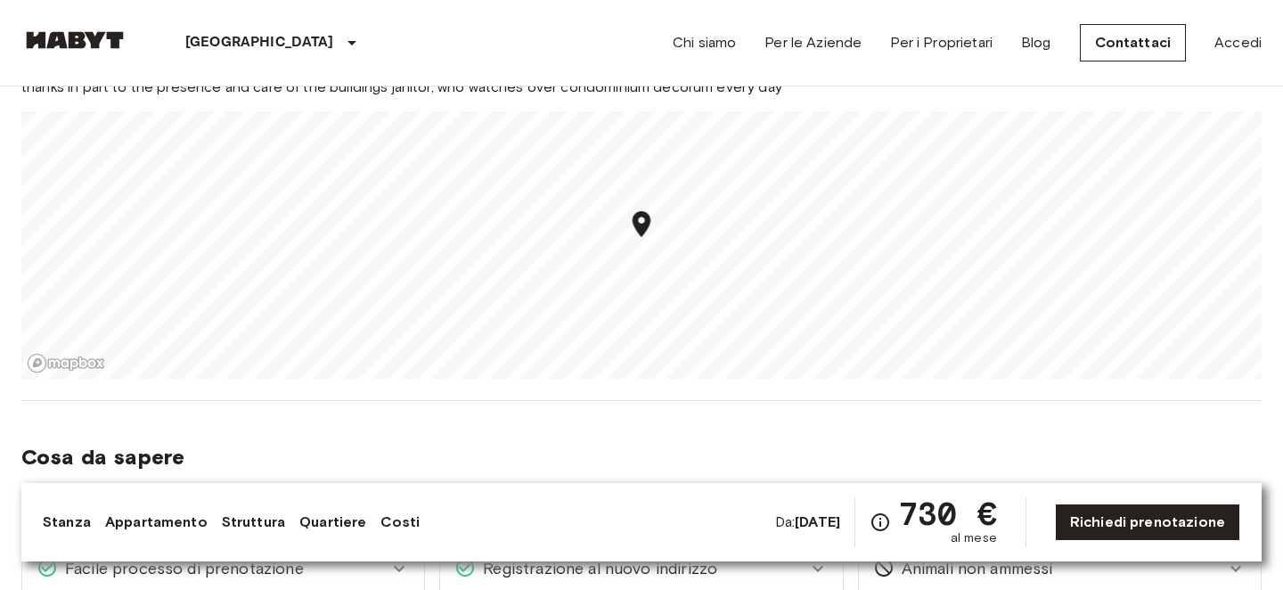
scroll to position [1634, 0]
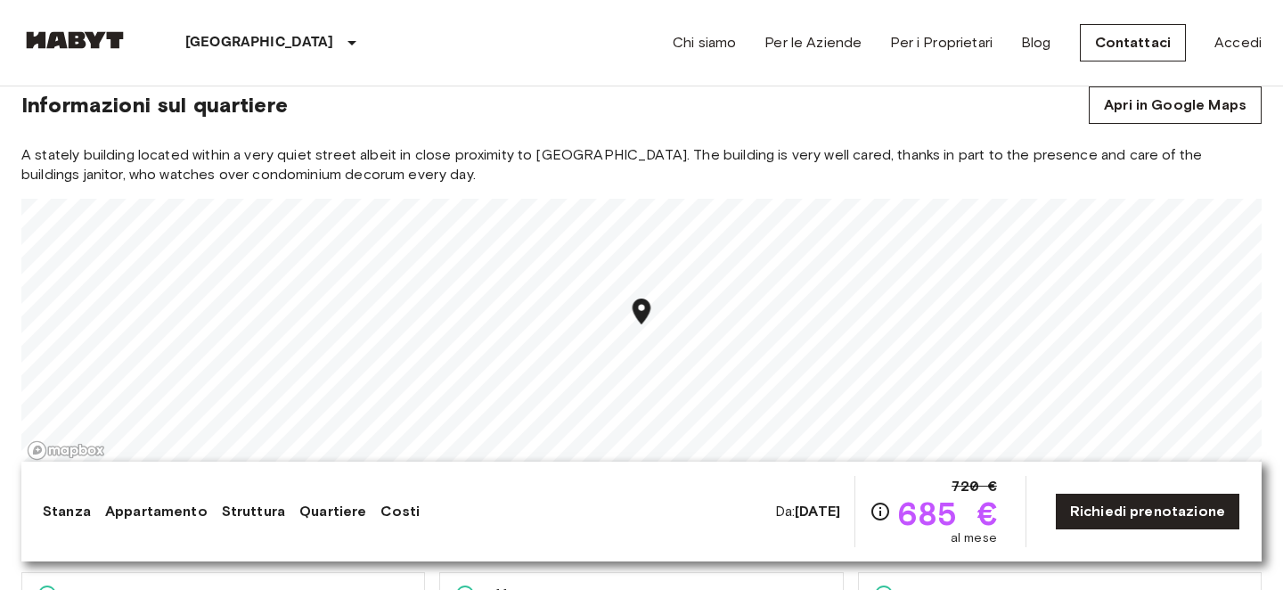
scroll to position [1552, 0]
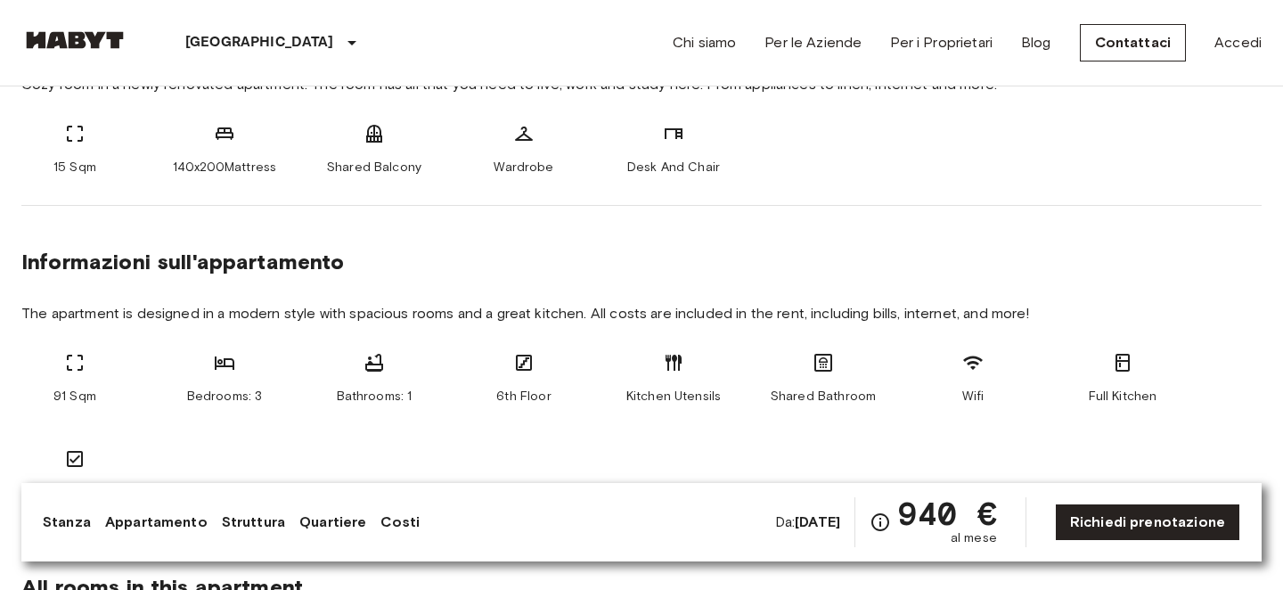
scroll to position [730, 0]
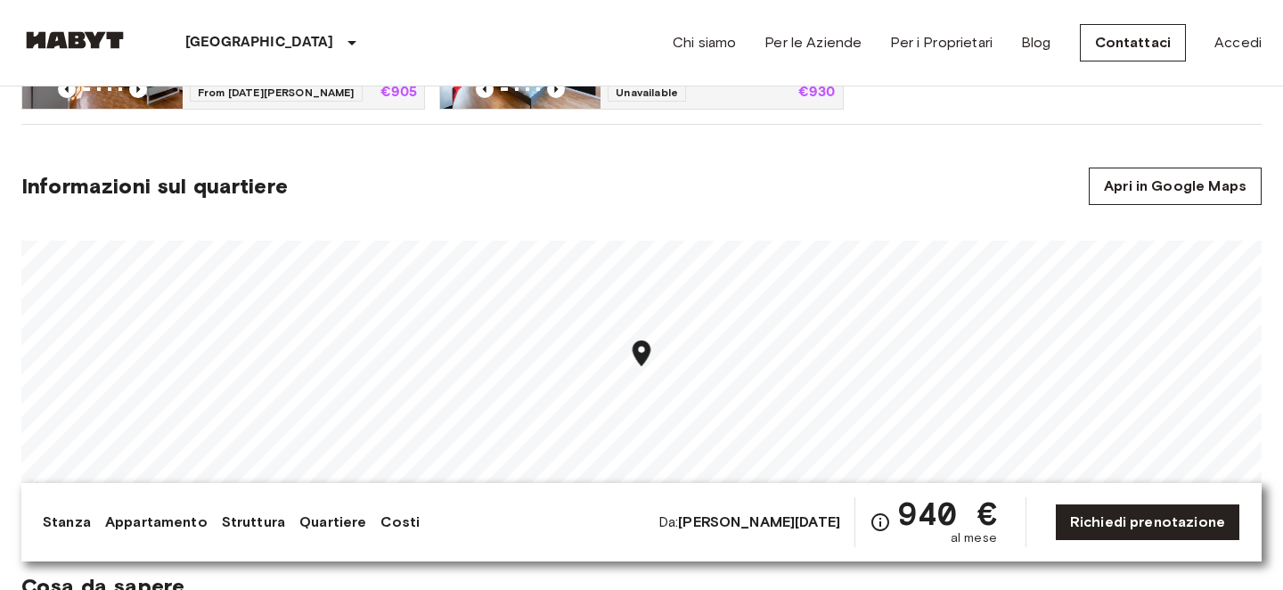
scroll to position [1344, 0]
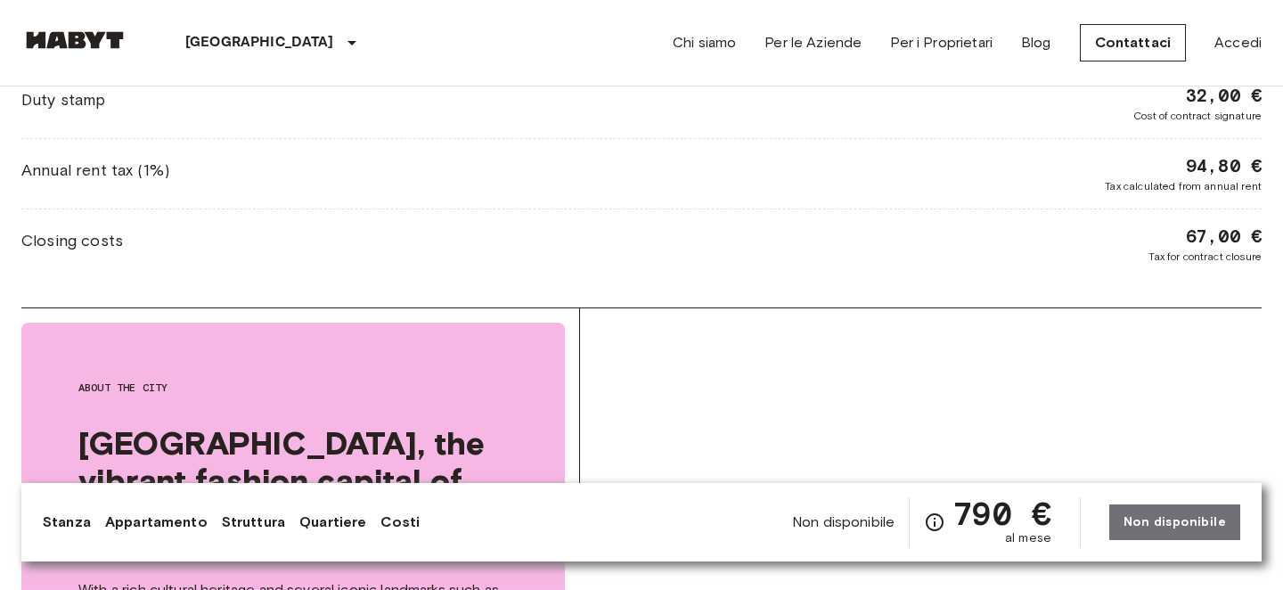
scroll to position [2473, 0]
